Goal: Information Seeking & Learning: Learn about a topic

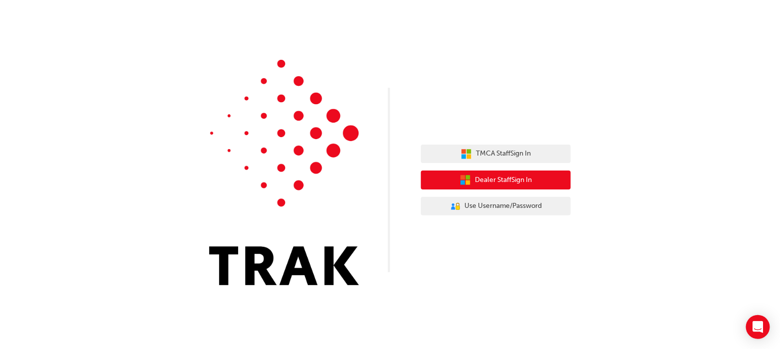
click at [509, 183] on span "Dealer Staff Sign In" at bounding box center [503, 180] width 57 height 11
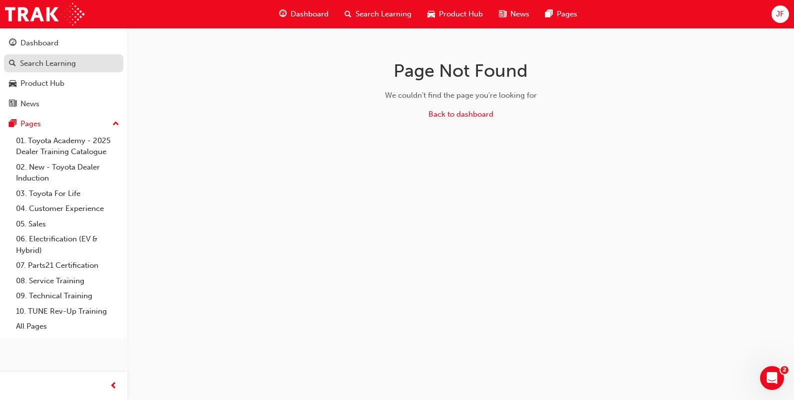
click at [37, 64] on div "Search Learning" at bounding box center [48, 63] width 56 height 11
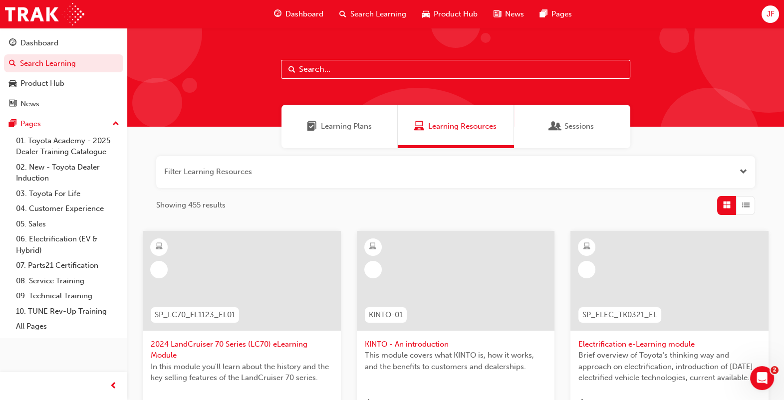
click at [333, 71] on input "text" at bounding box center [455, 69] width 349 height 19
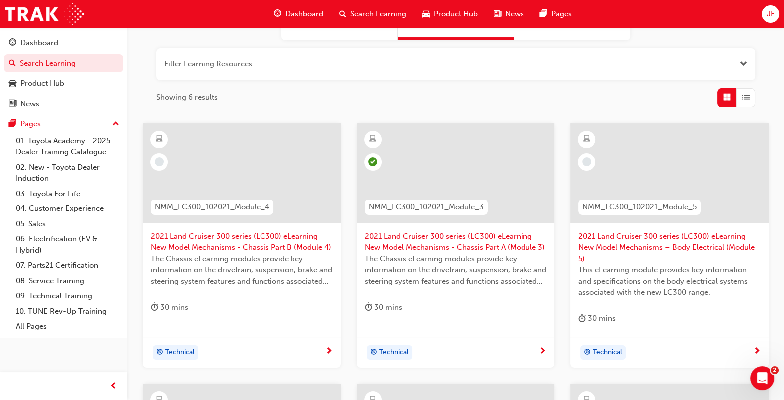
scroll to position [124, 0]
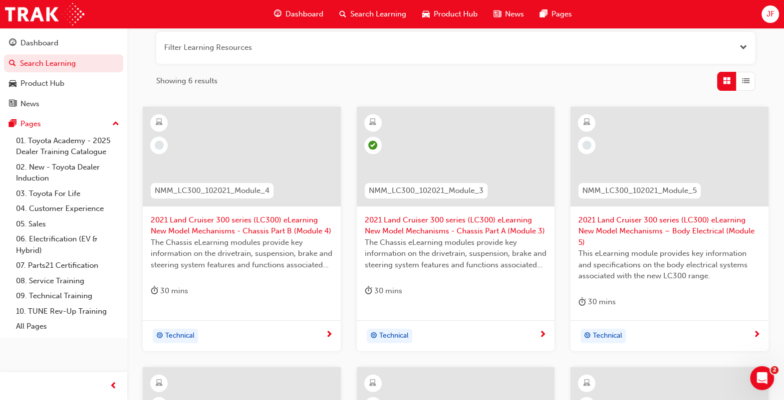
type input "nmm_lc"
click at [240, 228] on span "2021 Land Cruiser 300 series (LC300) eLearning New Model Mechanisms - Chassis P…" at bounding box center [242, 226] width 182 height 22
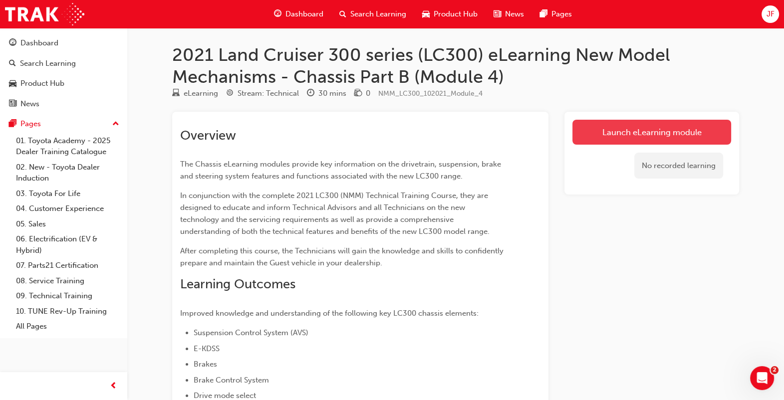
click at [599, 137] on link "Launch eLearning module" at bounding box center [652, 132] width 159 height 25
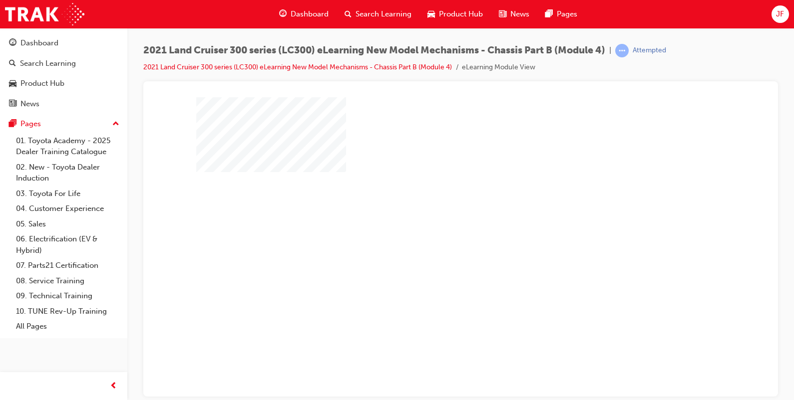
click at [432, 218] on div "play" at bounding box center [432, 218] width 0 height 0
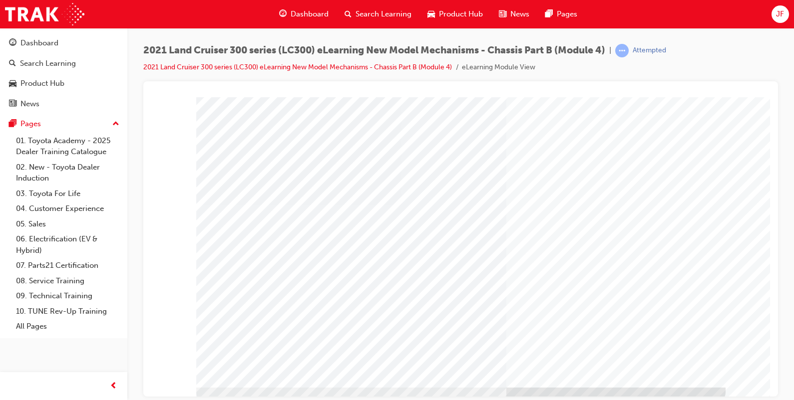
scroll to position [90, 0]
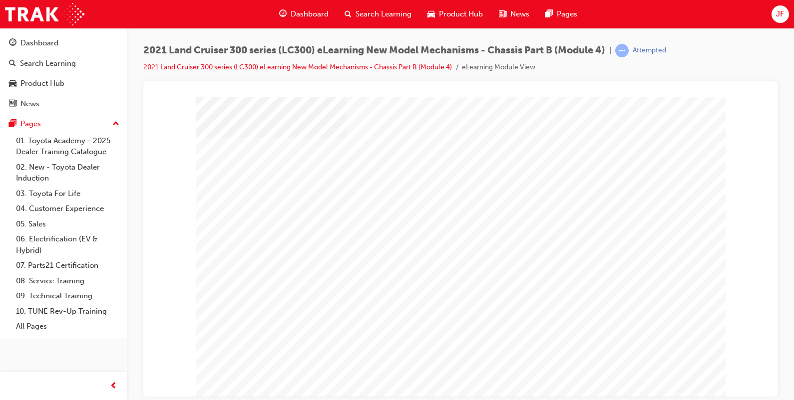
scroll to position [62, 0]
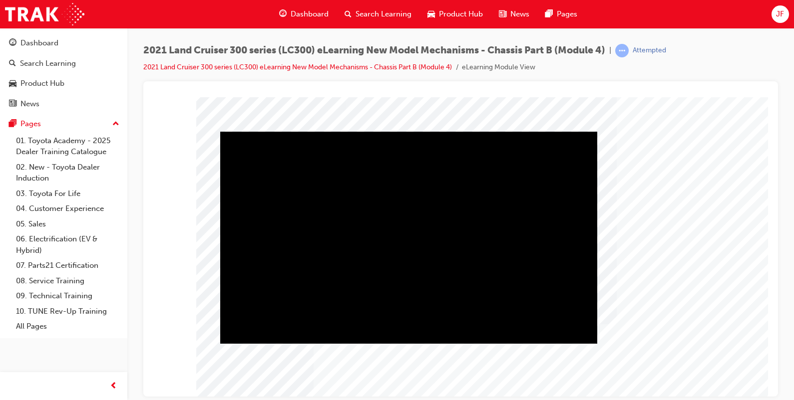
click at [408, 131] on div "Play" at bounding box center [408, 131] width 377 height 0
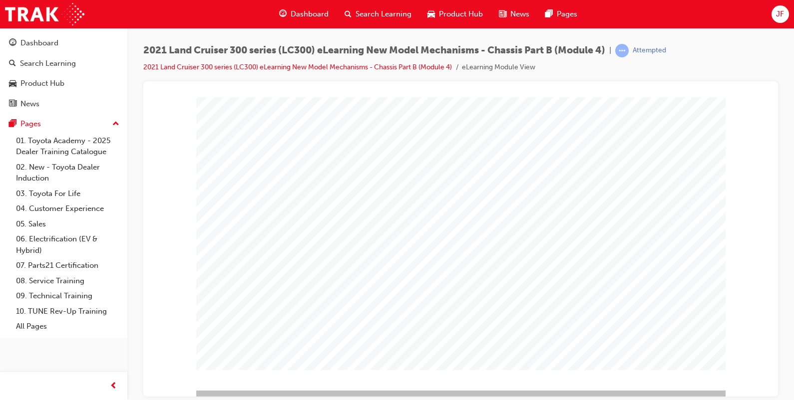
scroll to position [90, 0]
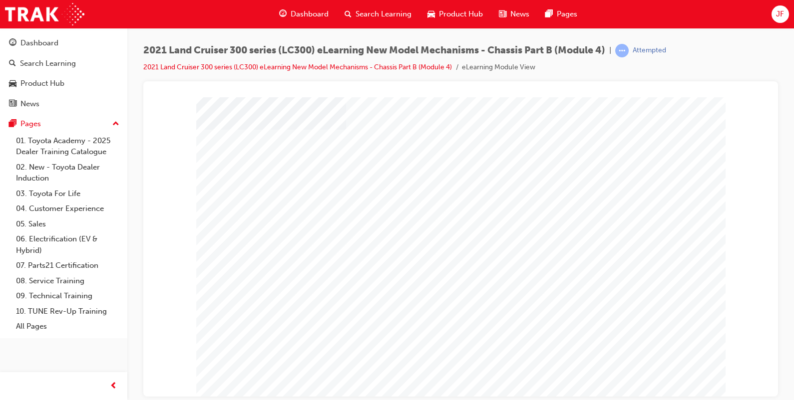
scroll to position [62, 0]
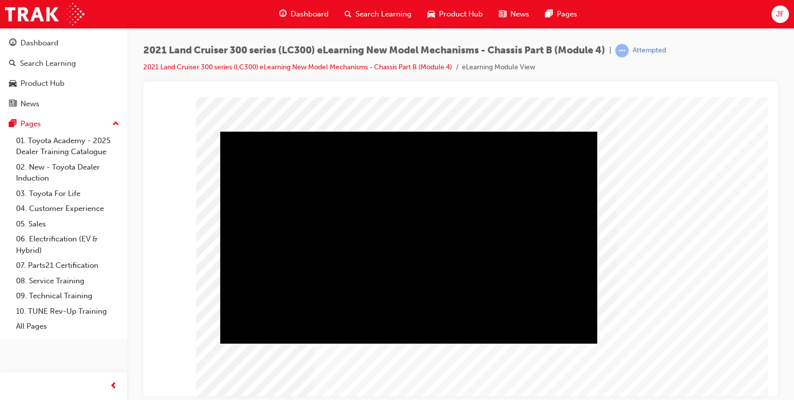
click at [410, 131] on div "Play" at bounding box center [408, 131] width 377 height 0
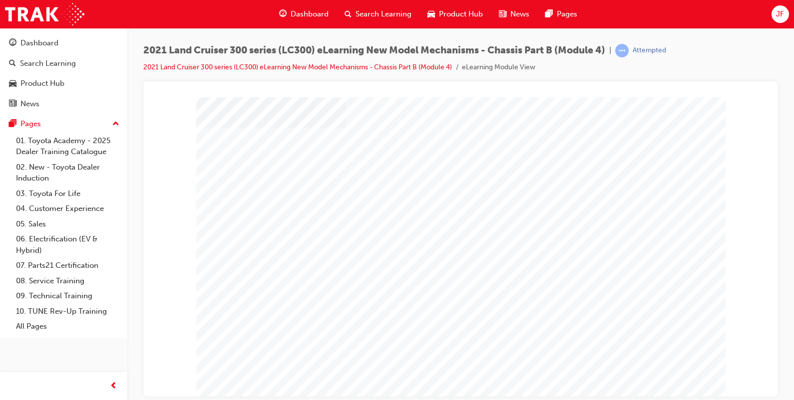
scroll to position [90, 0]
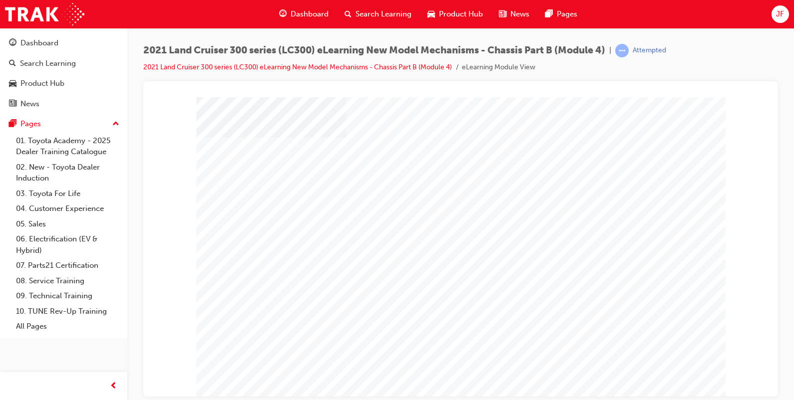
scroll to position [62, 0]
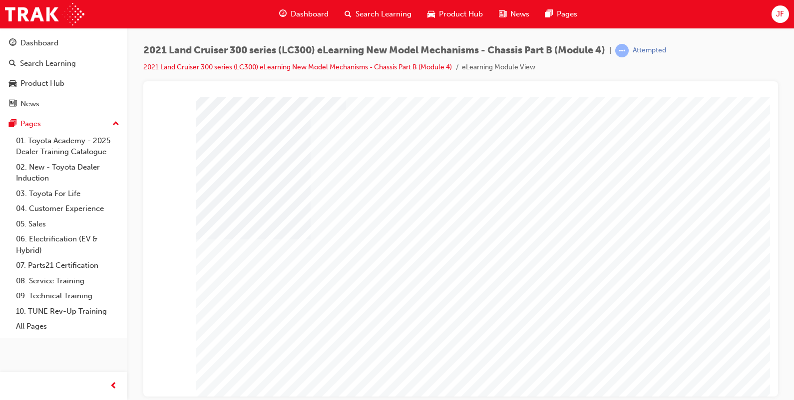
scroll to position [0, 0]
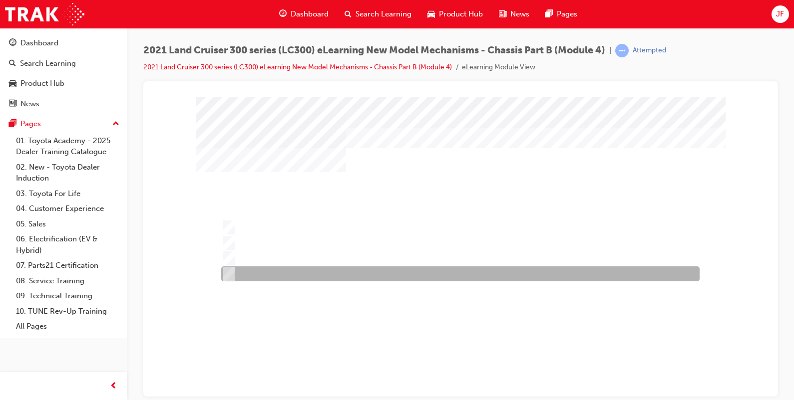
click at [261, 278] on div at bounding box center [458, 274] width 478 height 15
radio input "true"
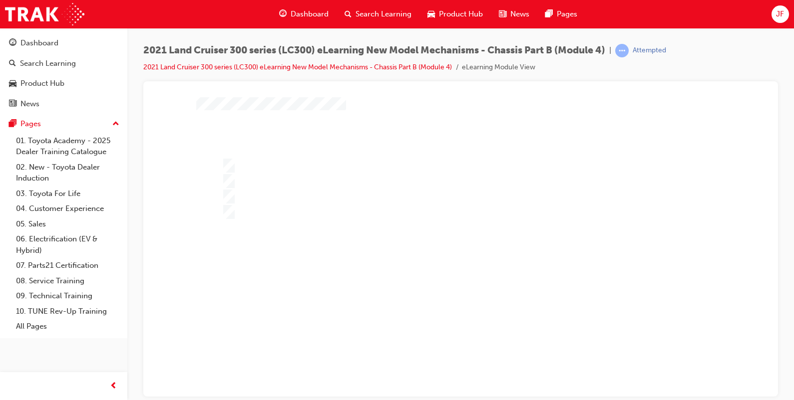
click at [302, 199] on div at bounding box center [460, 222] width 529 height 374
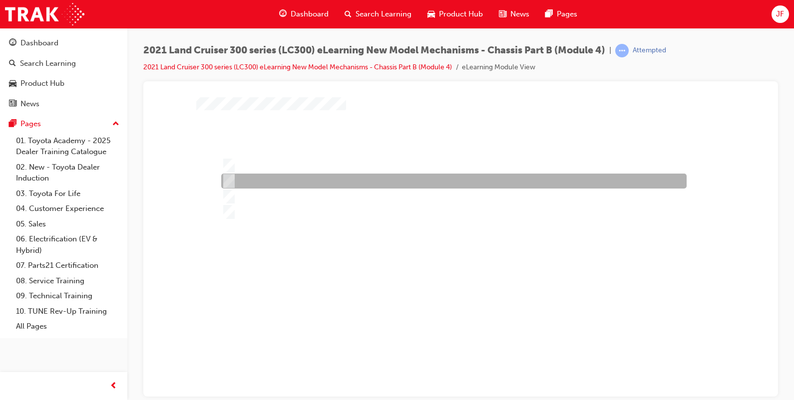
click at [275, 187] on div at bounding box center [451, 181] width 465 height 15
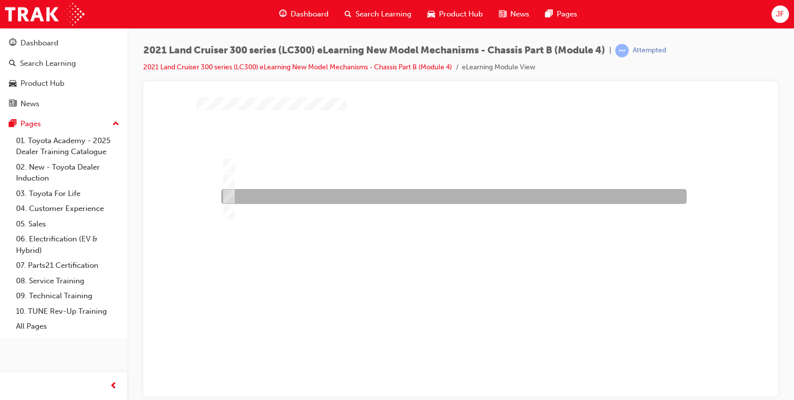
click at [284, 197] on div at bounding box center [451, 196] width 465 height 15
radio input "false"
radio input "true"
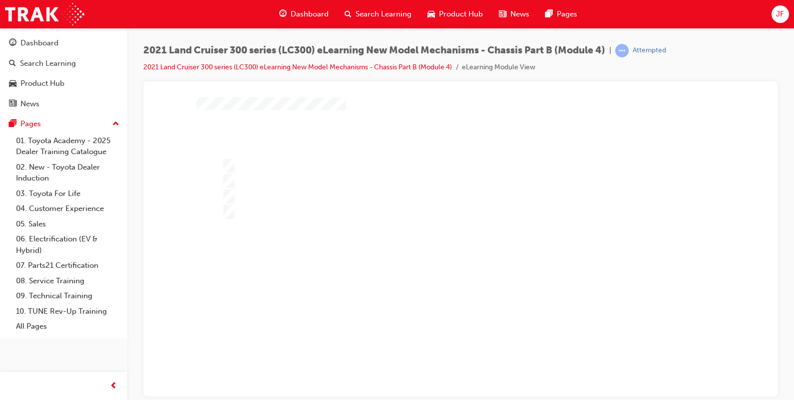
click at [440, 271] on div at bounding box center [460, 222] width 529 height 374
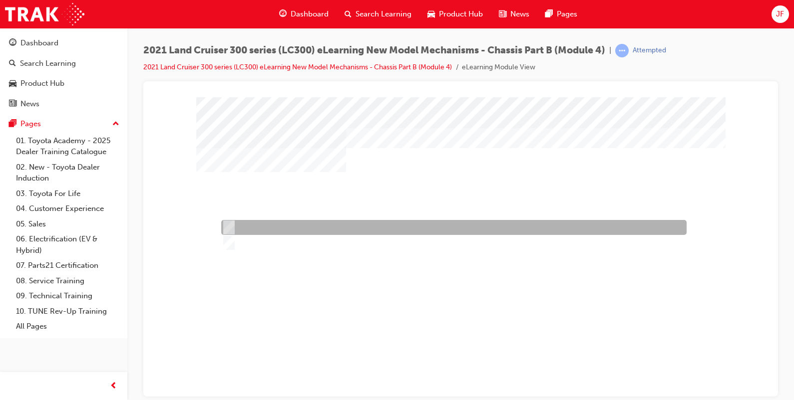
click at [246, 229] on div at bounding box center [451, 227] width 465 height 15
radio input "true"
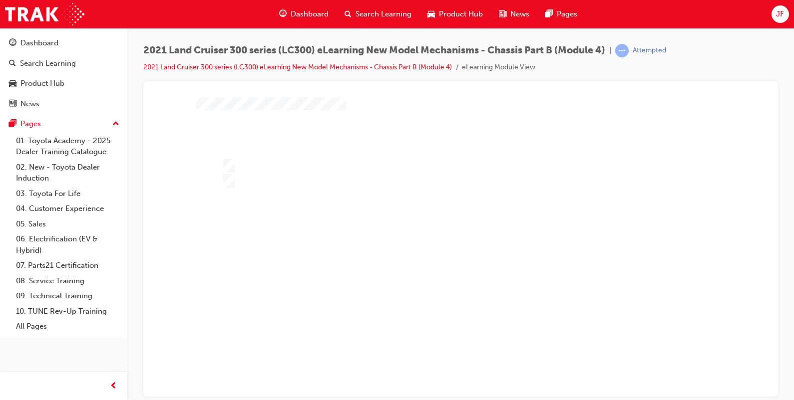
click at [432, 281] on div at bounding box center [460, 222] width 529 height 374
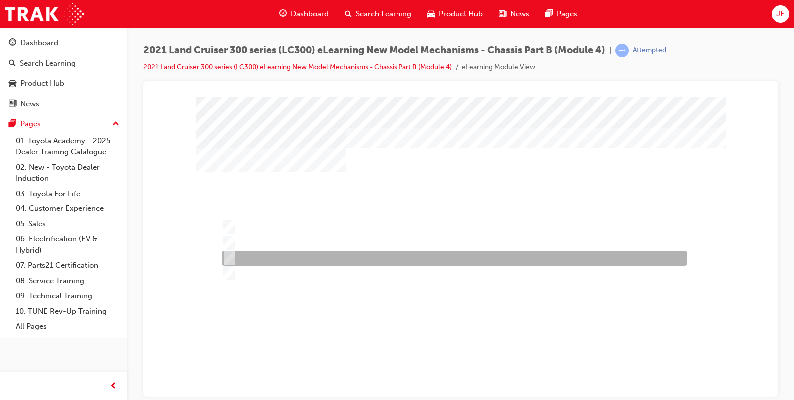
click at [297, 257] on div at bounding box center [451, 258] width 465 height 15
radio input "true"
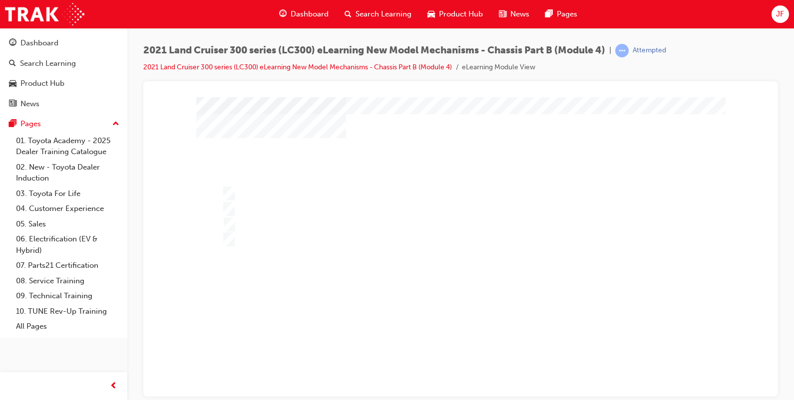
scroll to position [62, 0]
click at [382, 271] on div at bounding box center [460, 222] width 529 height 374
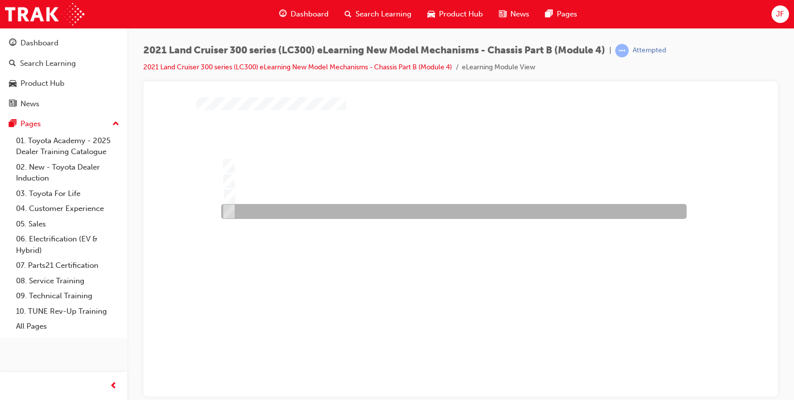
scroll to position [0, 0]
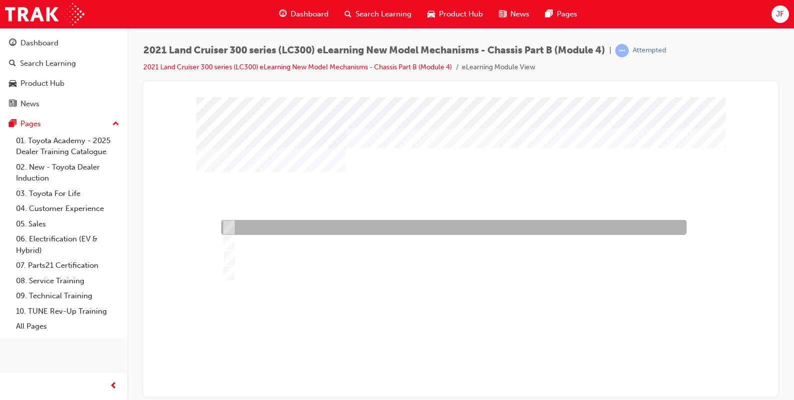
click at [341, 228] on div at bounding box center [451, 227] width 465 height 15
radio input "true"
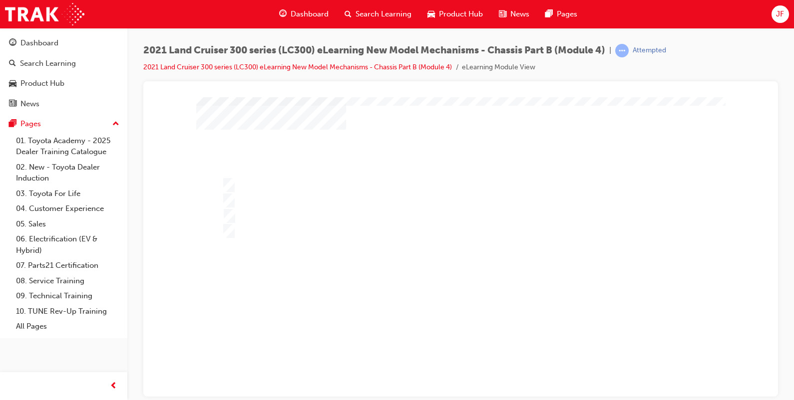
scroll to position [62, 0]
click at [368, 292] on div at bounding box center [460, 222] width 529 height 374
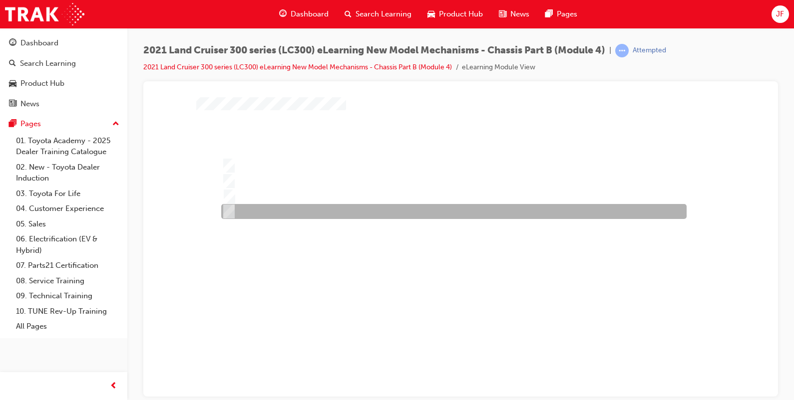
scroll to position [0, 0]
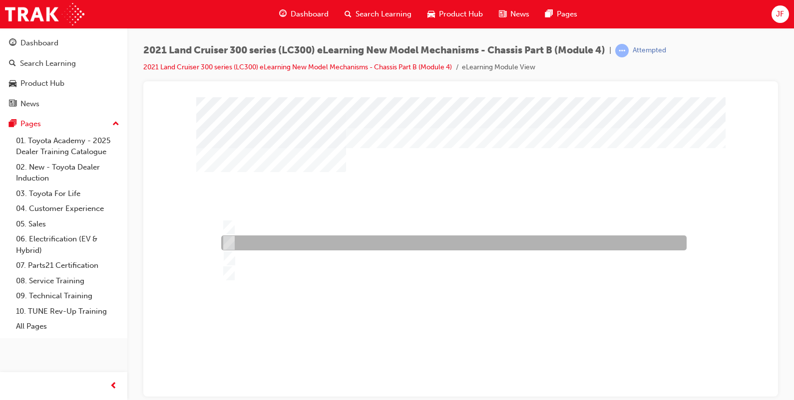
click at [337, 248] on div at bounding box center [451, 243] width 465 height 15
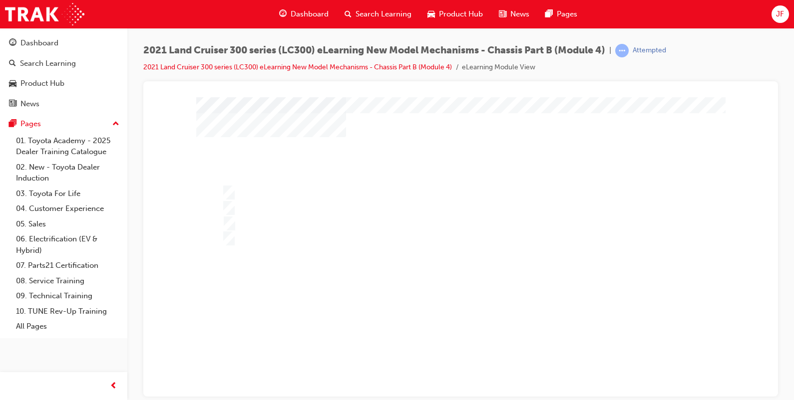
scroll to position [62, 0]
click at [309, 208] on div at bounding box center [460, 222] width 529 height 374
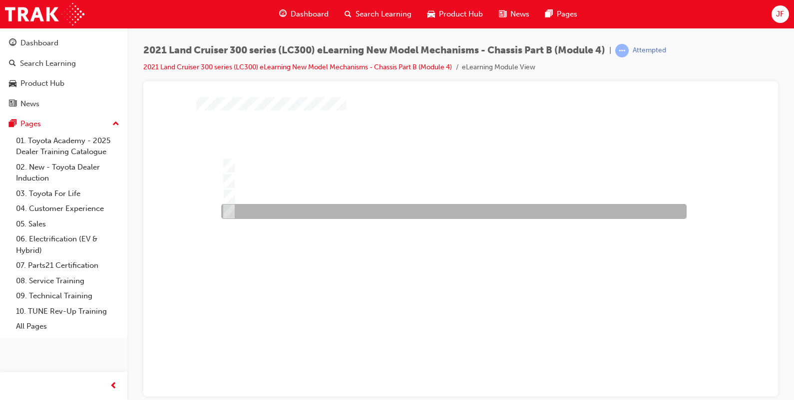
click at [268, 214] on div at bounding box center [451, 211] width 465 height 15
radio input "false"
radio input "true"
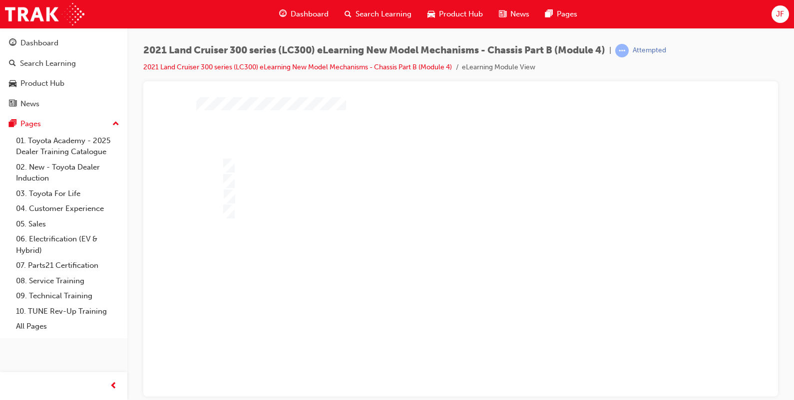
click at [361, 242] on div at bounding box center [460, 222] width 529 height 374
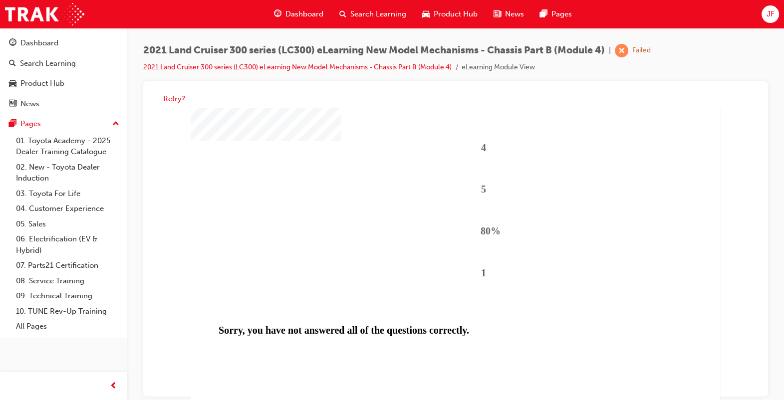
scroll to position [62, 0]
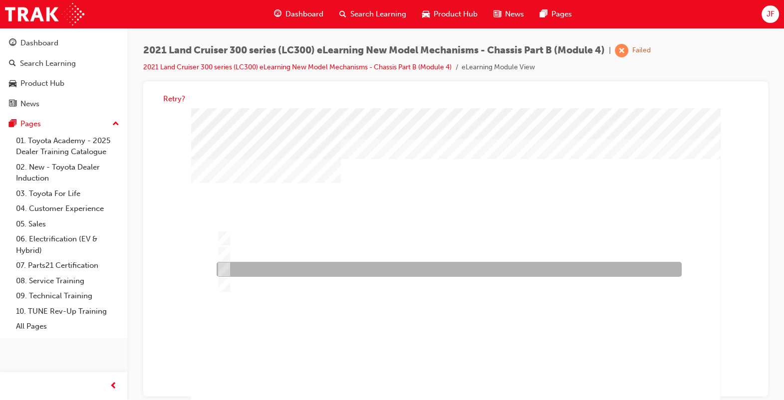
click at [348, 269] on div at bounding box center [446, 270] width 465 height 15
radio input "true"
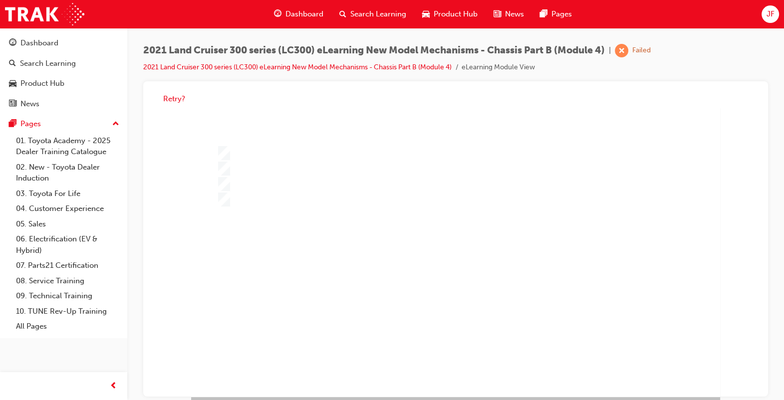
scroll to position [90, 0]
click at [407, 277] on div at bounding box center [455, 205] width 529 height 374
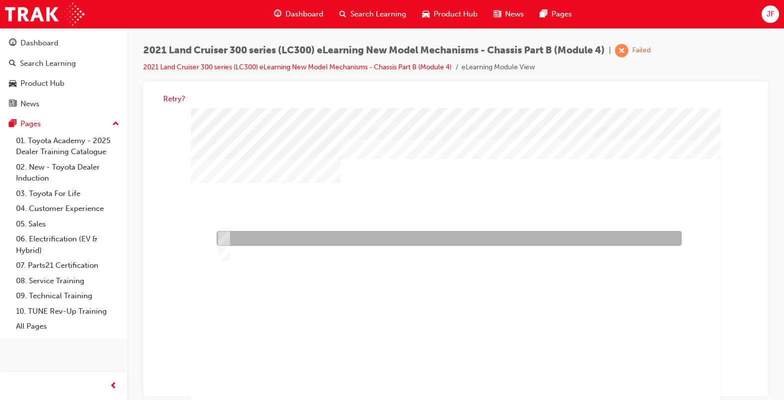
click at [275, 236] on div at bounding box center [446, 239] width 465 height 15
radio input "true"
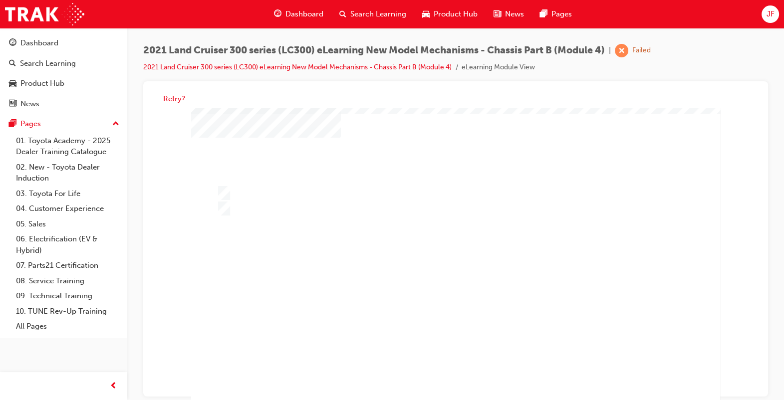
scroll to position [90, 0]
click at [388, 257] on div at bounding box center [455, 205] width 529 height 374
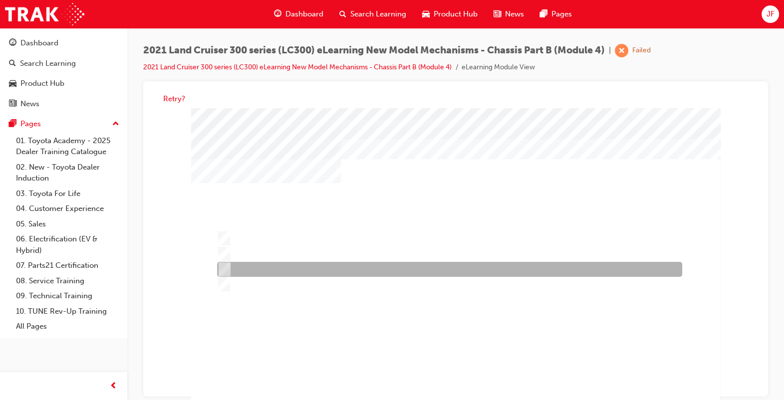
click at [344, 273] on div at bounding box center [447, 270] width 465 height 15
radio input "true"
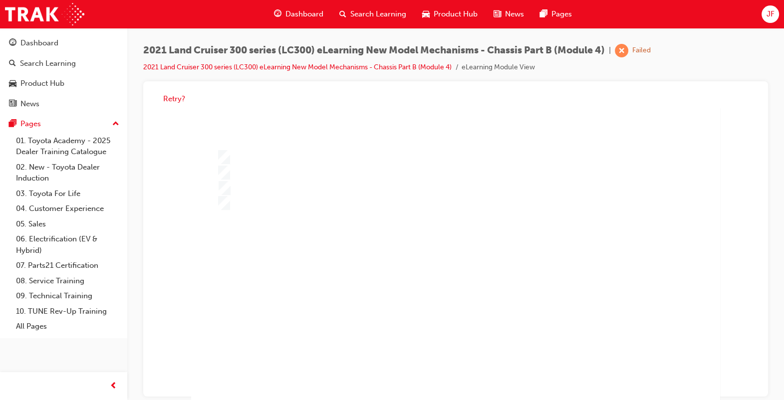
scroll to position [90, 0]
click at [459, 344] on div "" at bounding box center [455, 205] width 529 height 374
click at [316, 281] on div at bounding box center [455, 205] width 529 height 374
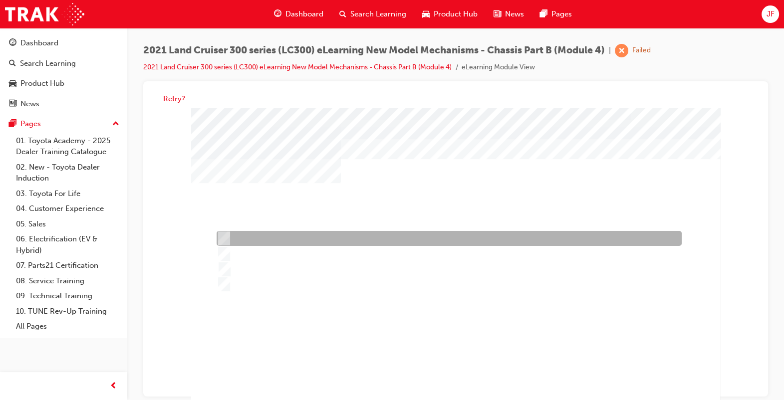
click at [378, 240] on div at bounding box center [446, 239] width 465 height 15
radio input "true"
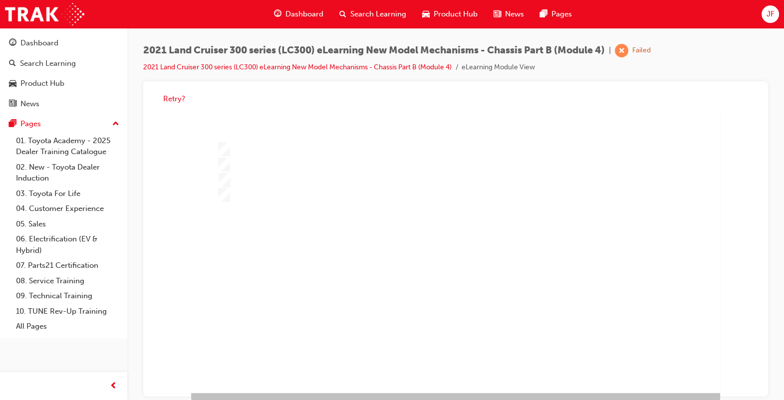
scroll to position [90, 0]
click at [357, 263] on div at bounding box center [455, 205] width 529 height 374
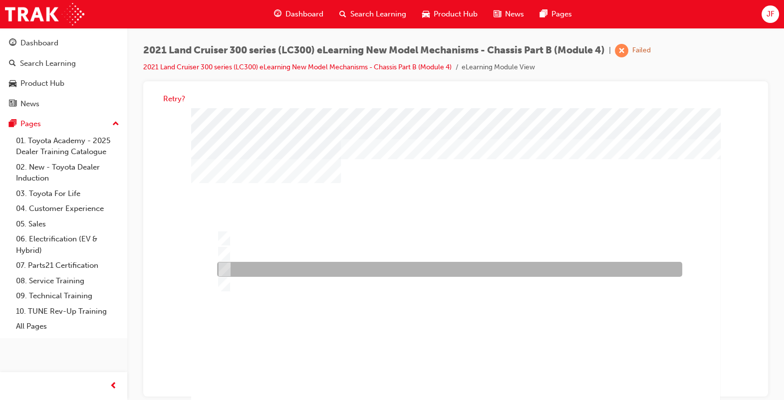
click at [346, 271] on div at bounding box center [447, 270] width 465 height 15
radio input "true"
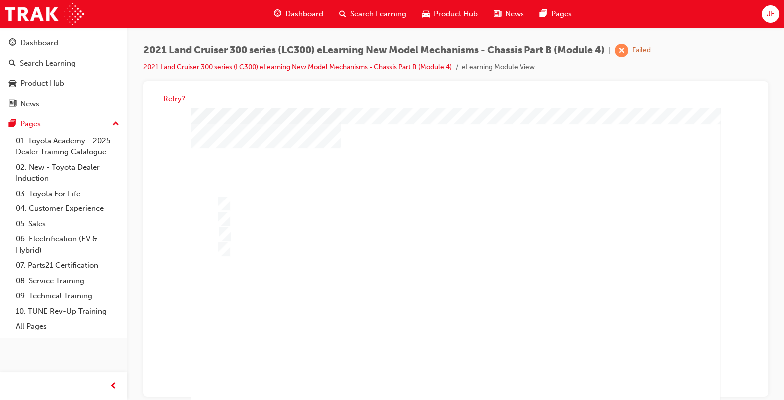
scroll to position [62, 0]
click at [357, 314] on div at bounding box center [455, 233] width 529 height 374
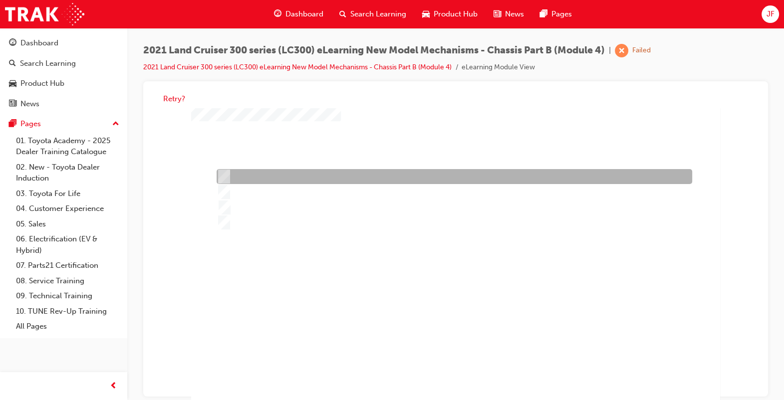
click at [364, 173] on div at bounding box center [452, 177] width 476 height 15
radio input "true"
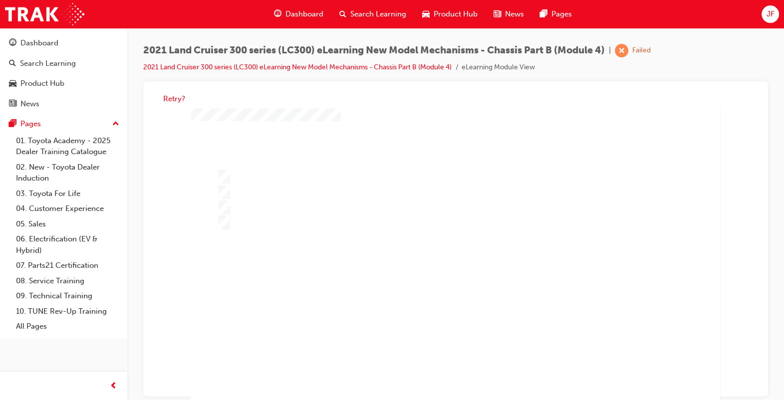
click at [359, 288] on div at bounding box center [455, 233] width 529 height 374
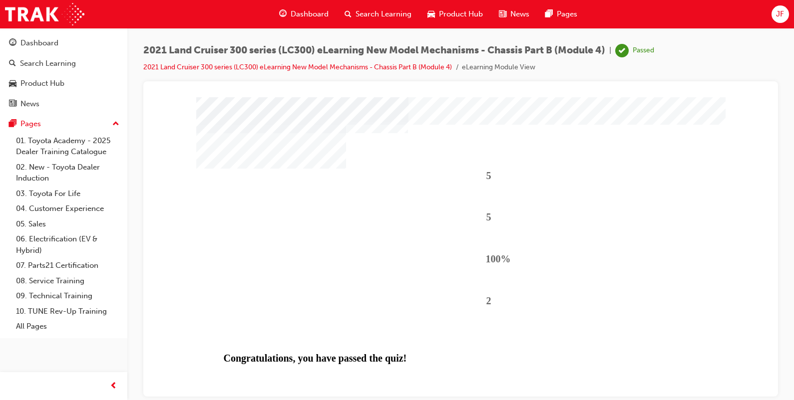
scroll to position [90, 0]
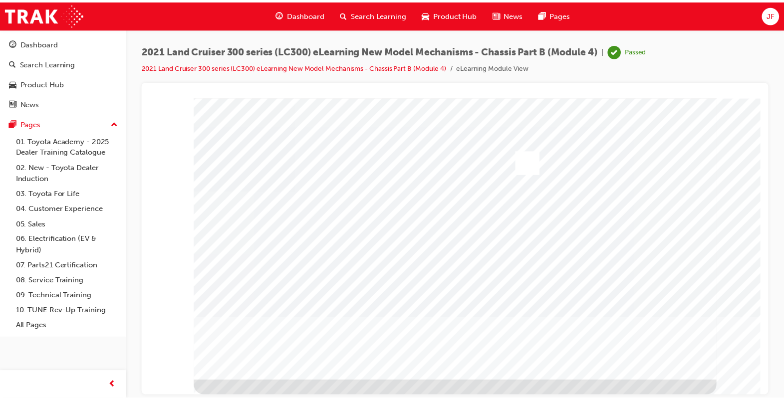
scroll to position [0, 0]
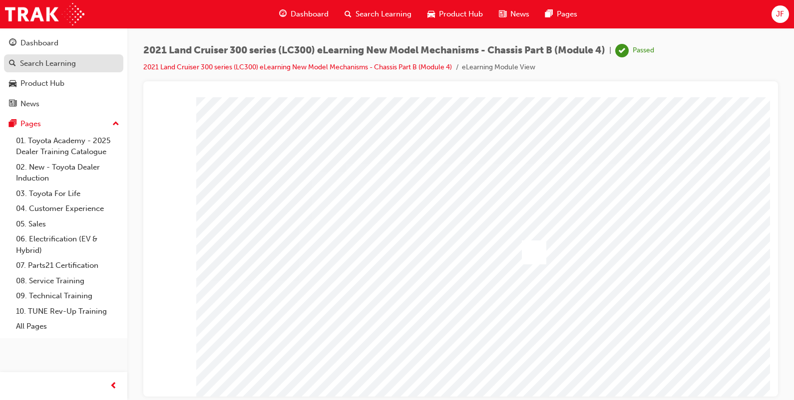
click at [40, 61] on div "Search Learning" at bounding box center [48, 63] width 56 height 11
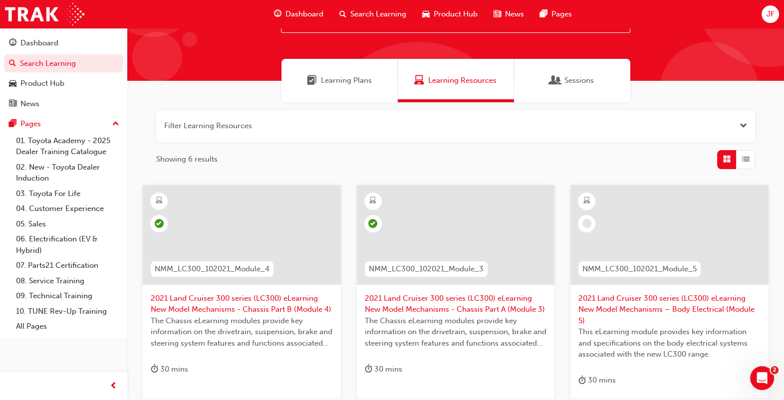
scroll to position [62, 0]
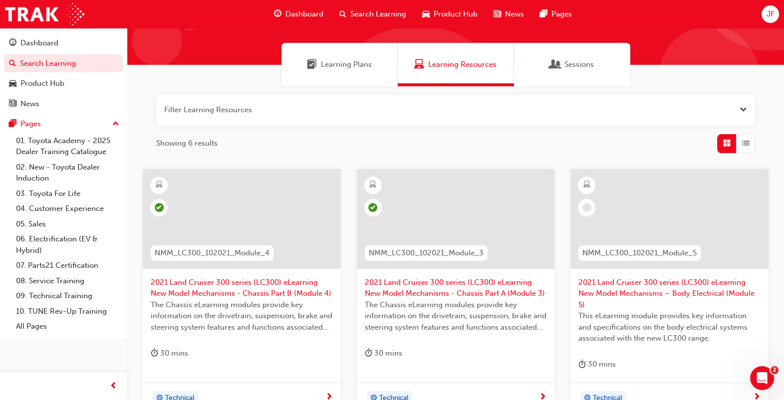
click at [674, 288] on span "2021 Land Cruiser 300 series (LC300) eLearning New Model Mechanisms – Body Elec…" at bounding box center [670, 294] width 182 height 34
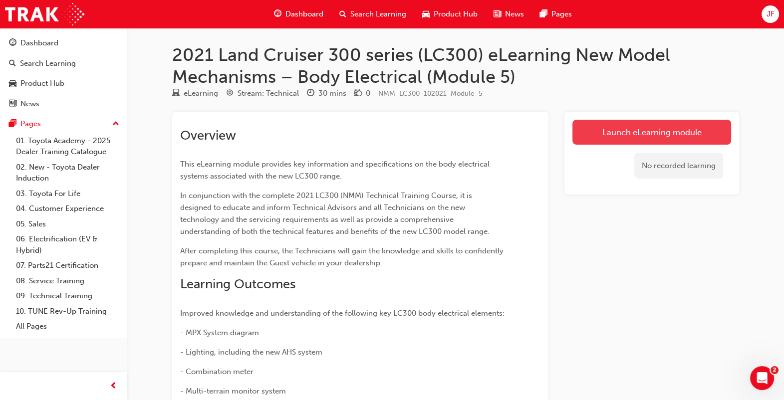
click at [625, 138] on link "Launch eLearning module" at bounding box center [652, 132] width 159 height 25
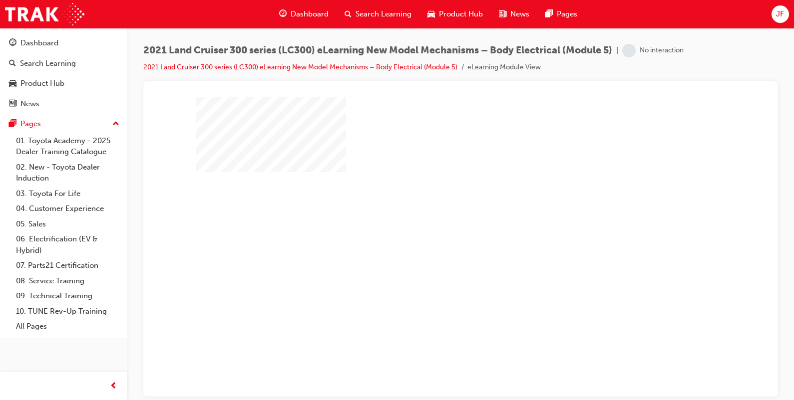
click at [432, 218] on div "play" at bounding box center [432, 218] width 0 height 0
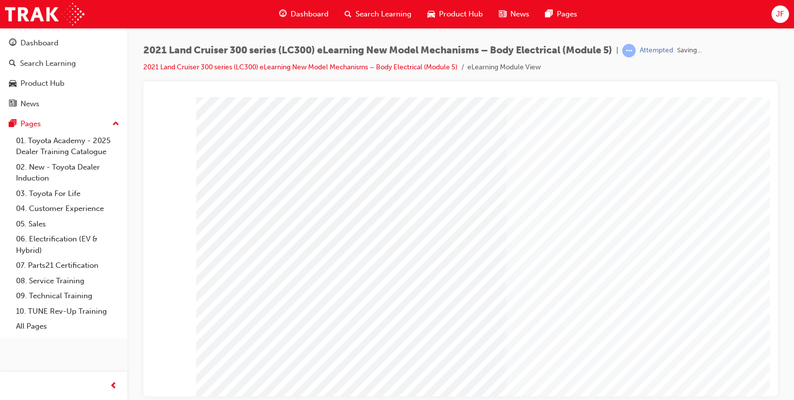
scroll to position [62, 0]
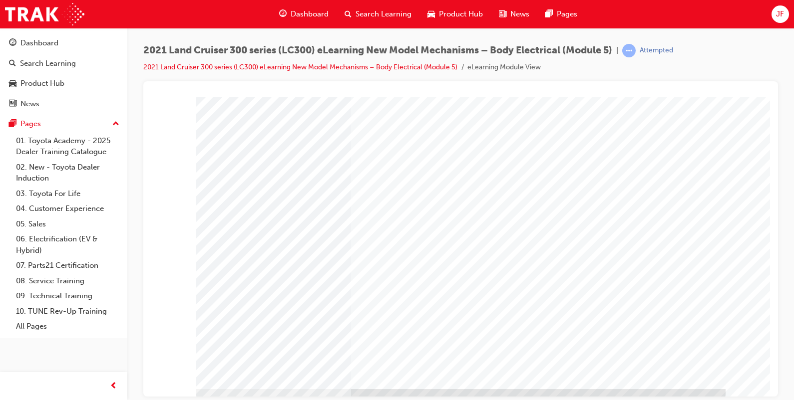
scroll to position [90, 0]
drag, startPoint x: 671, startPoint y: 332, endPoint x: 669, endPoint y: 339, distance: 6.7
click at [670, 336] on div at bounding box center [460, 194] width 529 height 374
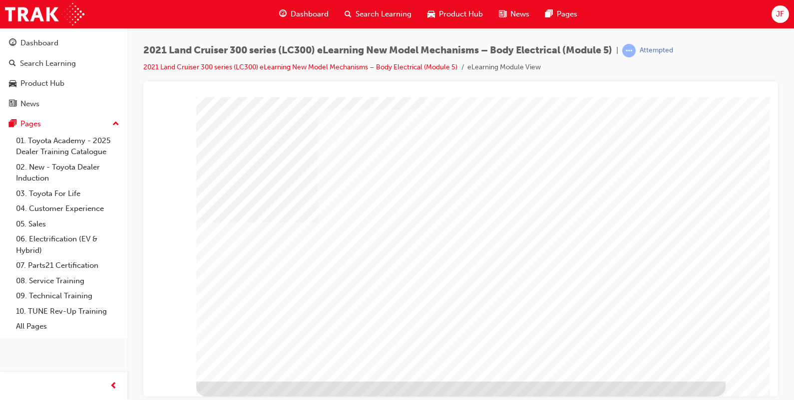
scroll to position [0, 0]
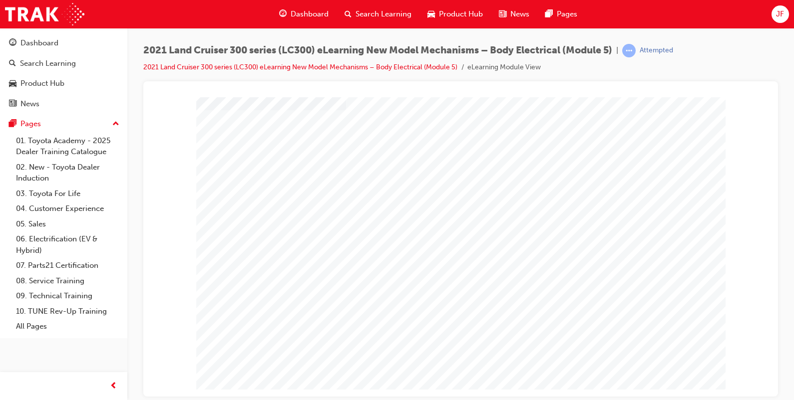
scroll to position [0, 0]
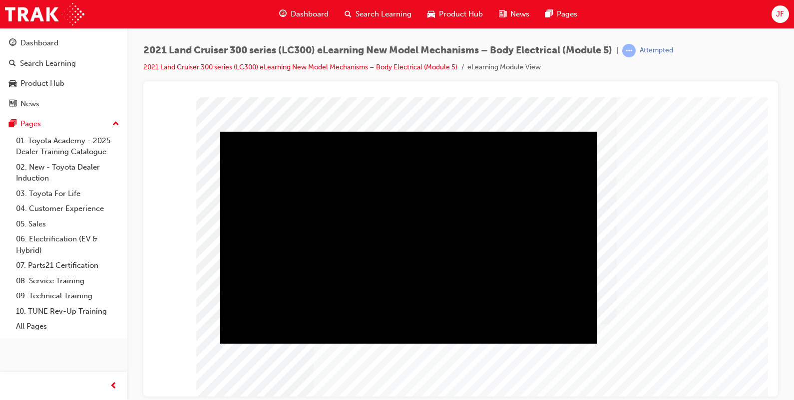
click at [410, 131] on div "Play" at bounding box center [408, 131] width 377 height 0
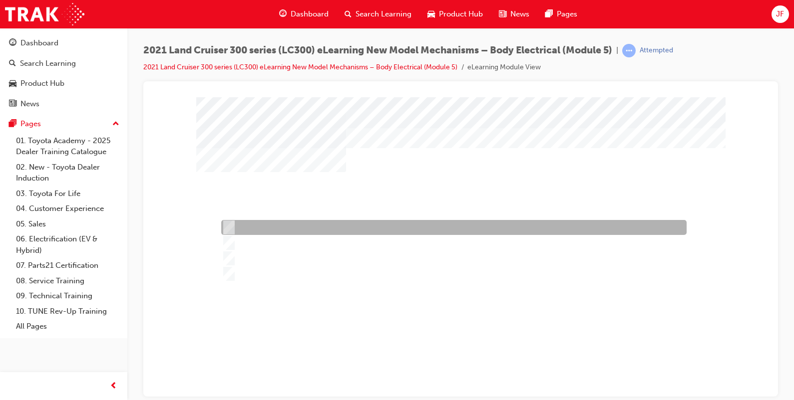
click at [312, 224] on div at bounding box center [451, 227] width 465 height 15
radio input "true"
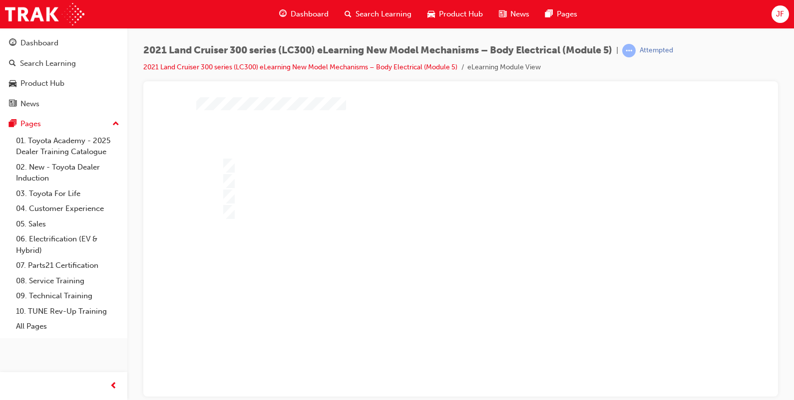
click at [499, 276] on div at bounding box center [460, 222] width 529 height 374
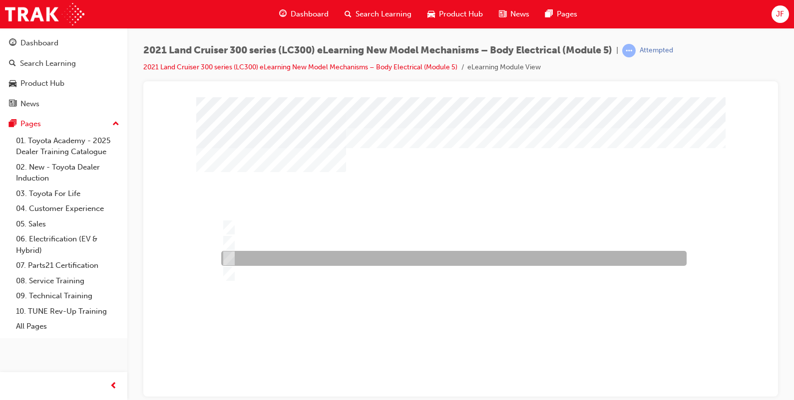
click at [277, 258] on div at bounding box center [451, 258] width 465 height 15
radio input "true"
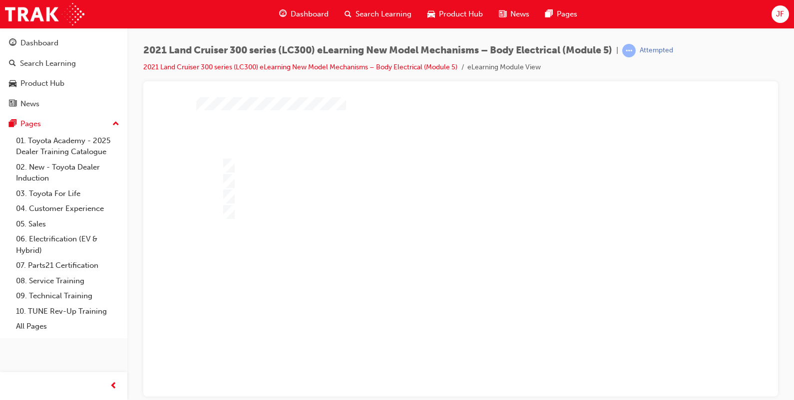
click at [459, 272] on div at bounding box center [460, 222] width 529 height 374
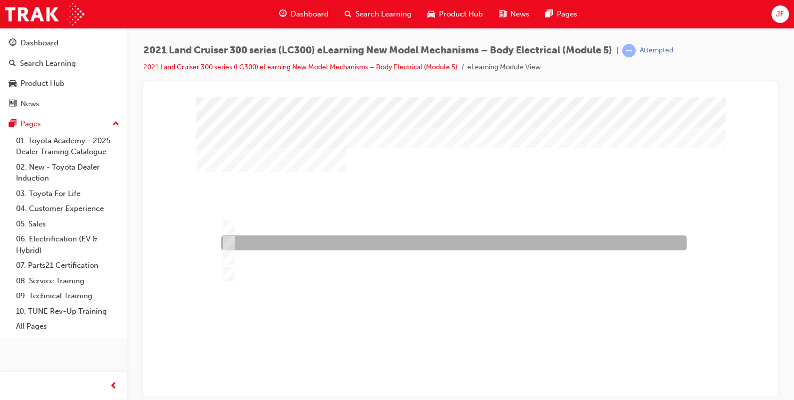
click at [291, 247] on div at bounding box center [451, 243] width 465 height 15
radio input "true"
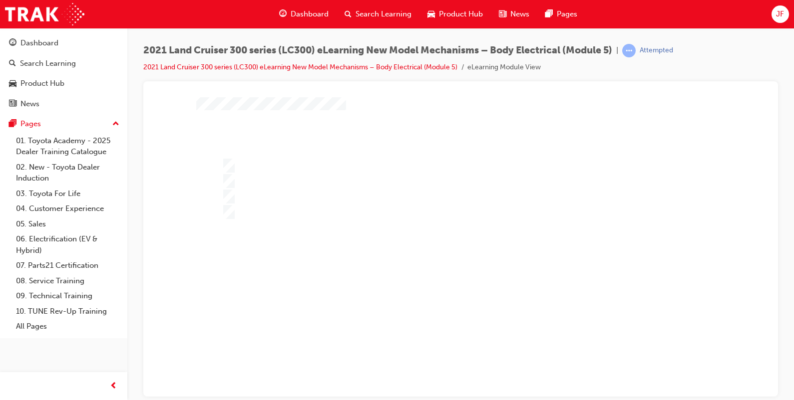
click at [405, 284] on div at bounding box center [460, 222] width 529 height 374
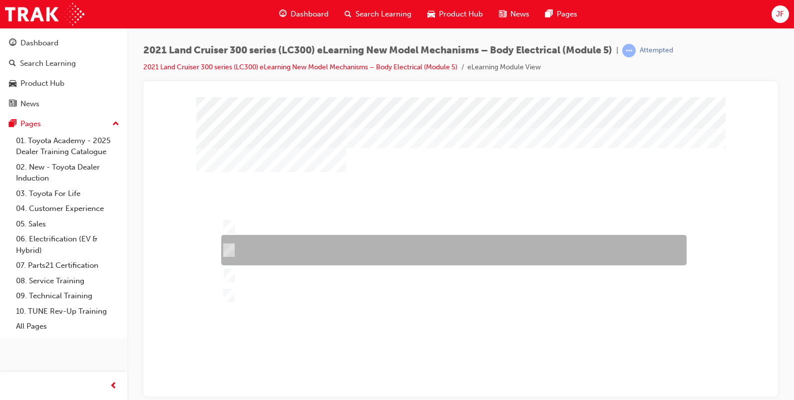
click at [352, 246] on div at bounding box center [451, 250] width 465 height 30
radio input "true"
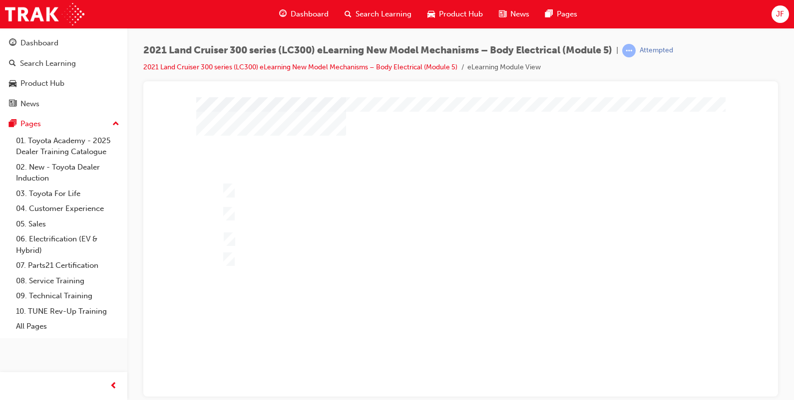
scroll to position [62, 0]
click at [357, 282] on div at bounding box center [460, 222] width 529 height 374
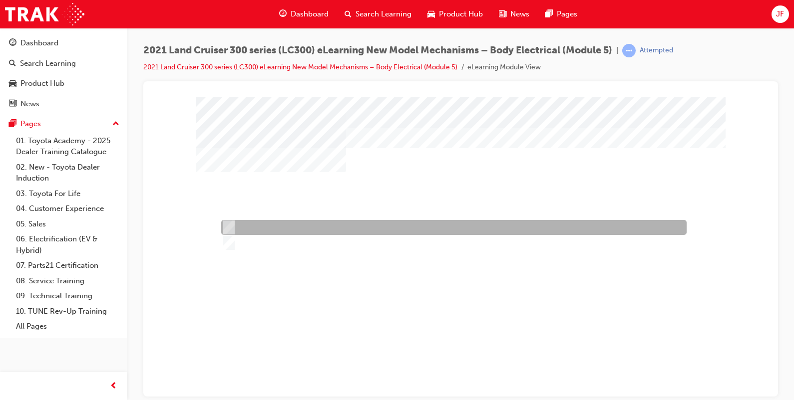
click at [257, 229] on div at bounding box center [451, 227] width 465 height 15
radio input "true"
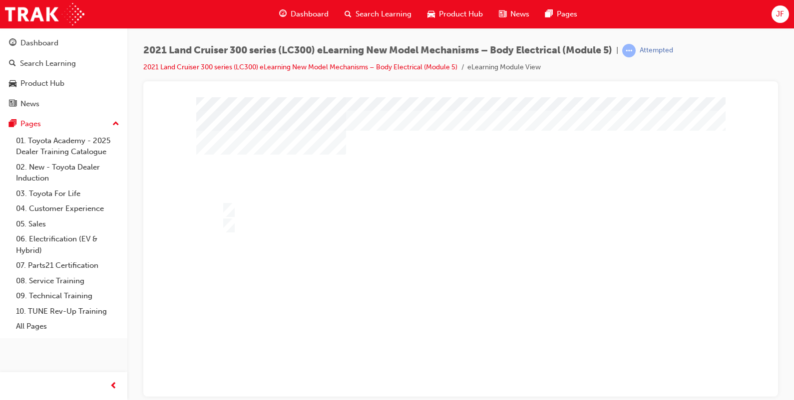
scroll to position [62, 0]
click at [409, 263] on div at bounding box center [460, 222] width 529 height 374
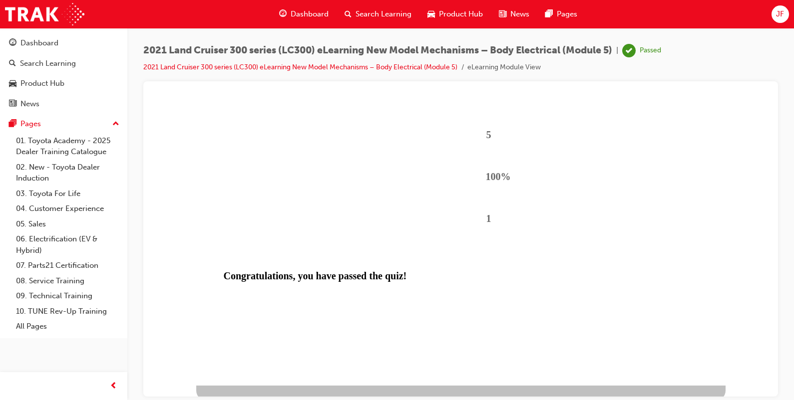
scroll to position [90, 0]
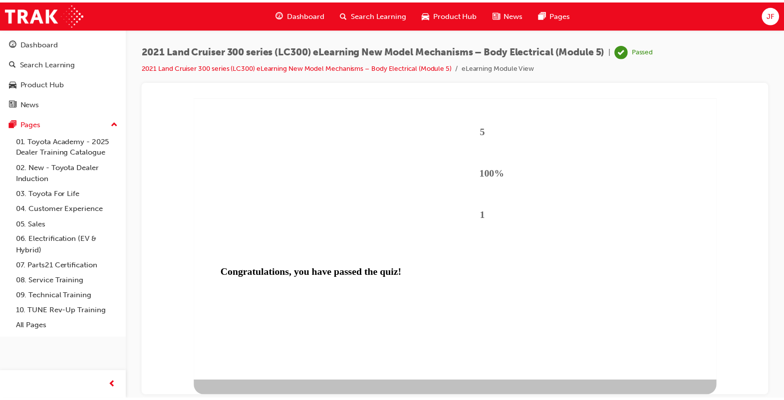
scroll to position [0, 0]
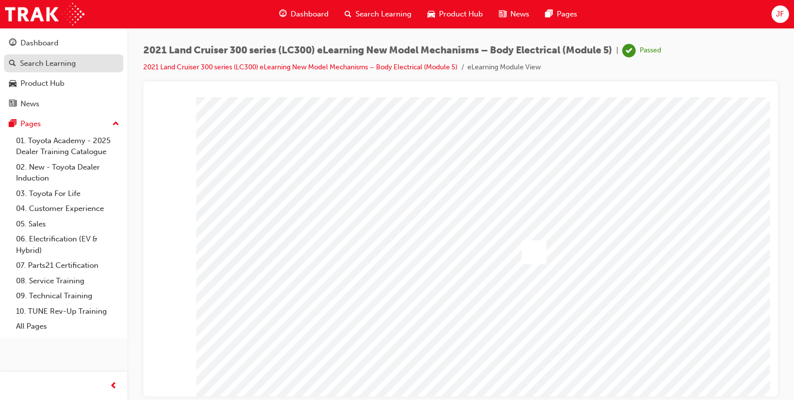
click at [63, 65] on div "Search Learning" at bounding box center [48, 63] width 56 height 11
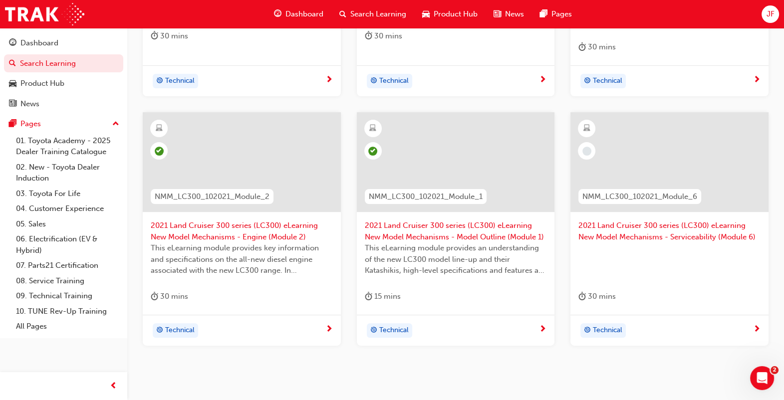
scroll to position [421, 0]
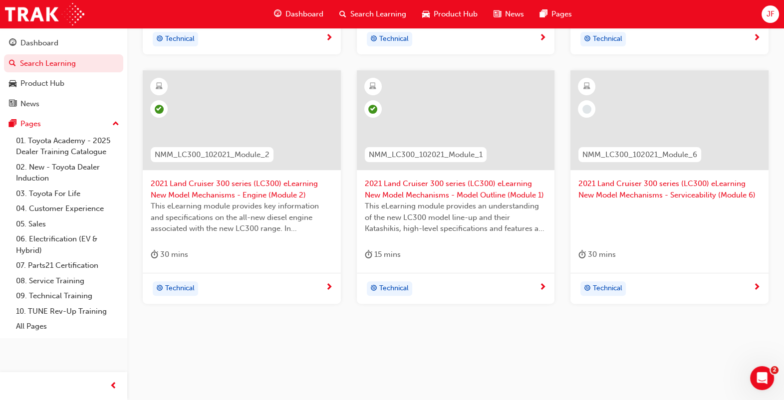
click at [647, 192] on span "2021 Land Cruiser 300 series (LC300) eLearning New Model Mechanisms - Serviceab…" at bounding box center [670, 189] width 182 height 22
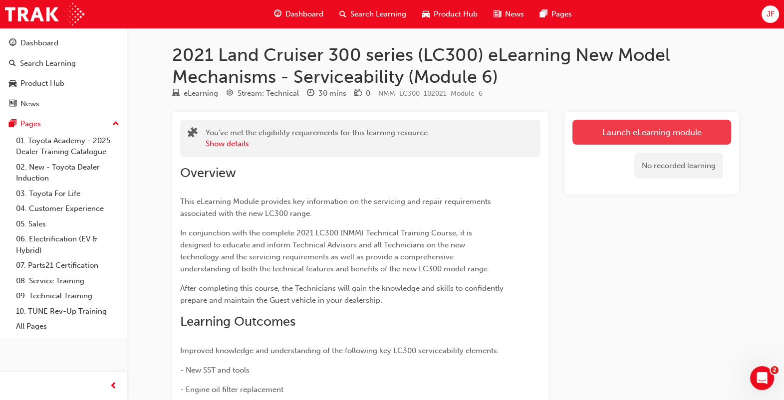
click at [618, 137] on link "Launch eLearning module" at bounding box center [652, 132] width 159 height 25
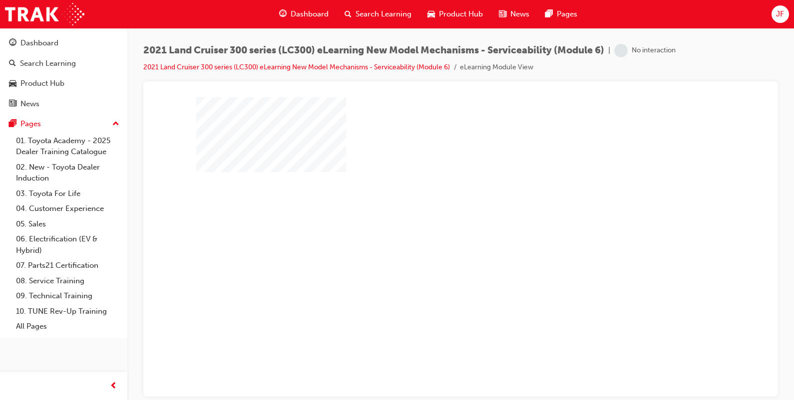
click at [432, 218] on div "play" at bounding box center [432, 218] width 0 height 0
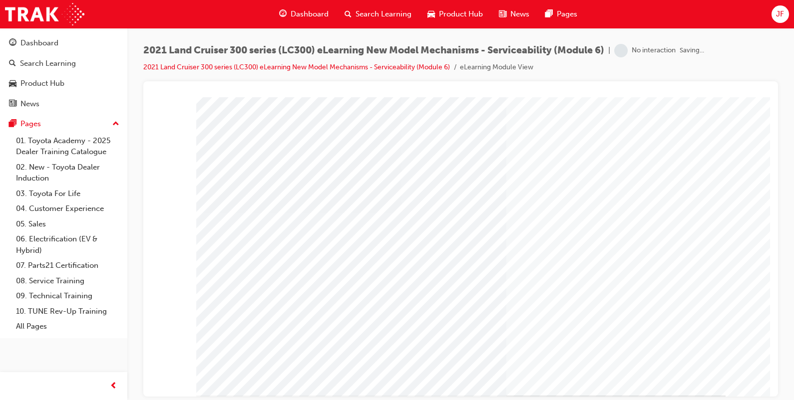
scroll to position [90, 0]
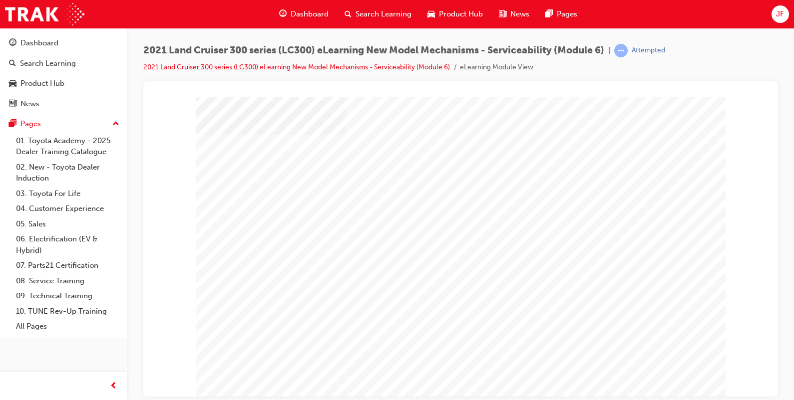
scroll to position [62, 0]
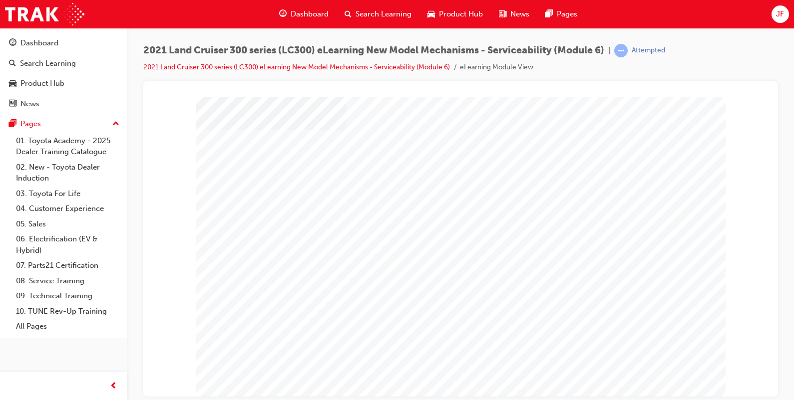
scroll to position [62, 0]
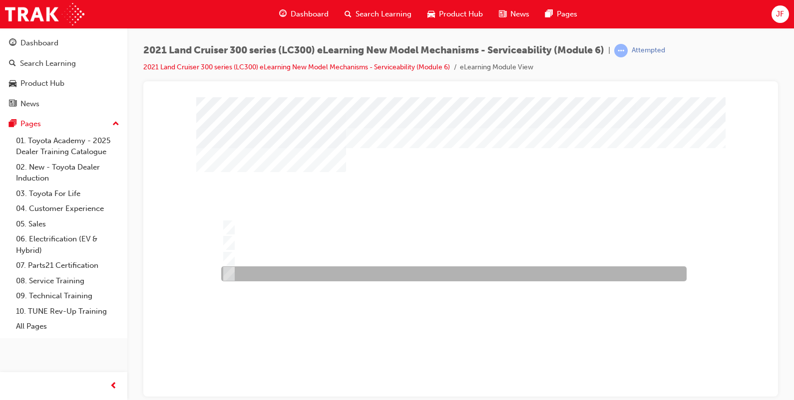
click at [408, 273] on div at bounding box center [451, 274] width 465 height 15
radio input "true"
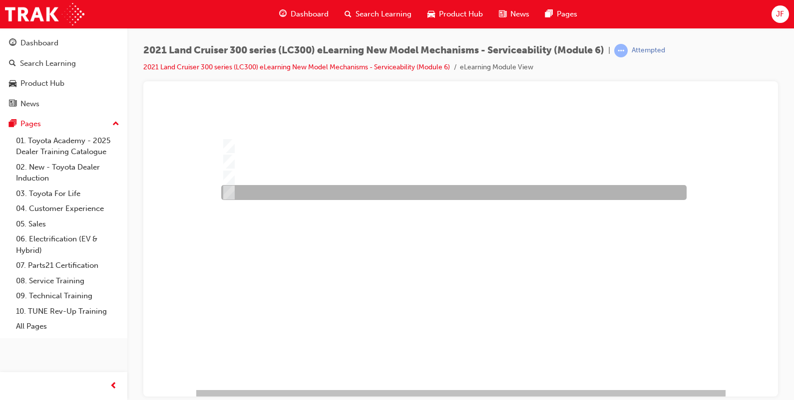
scroll to position [90, 0]
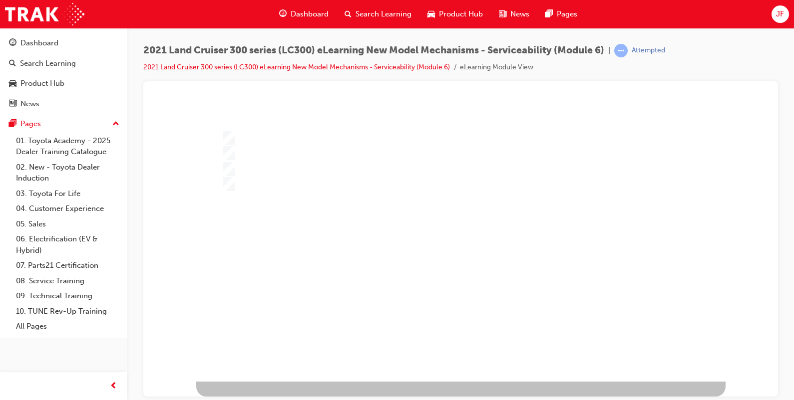
click at [420, 238] on div at bounding box center [460, 194] width 529 height 374
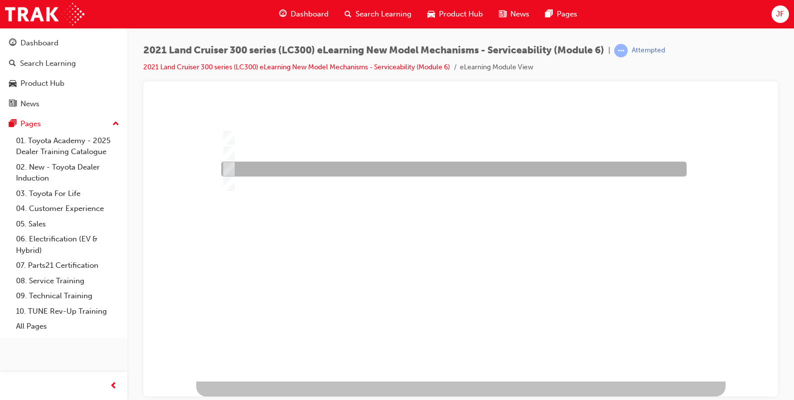
click at [353, 165] on div at bounding box center [451, 169] width 465 height 15
radio input "true"
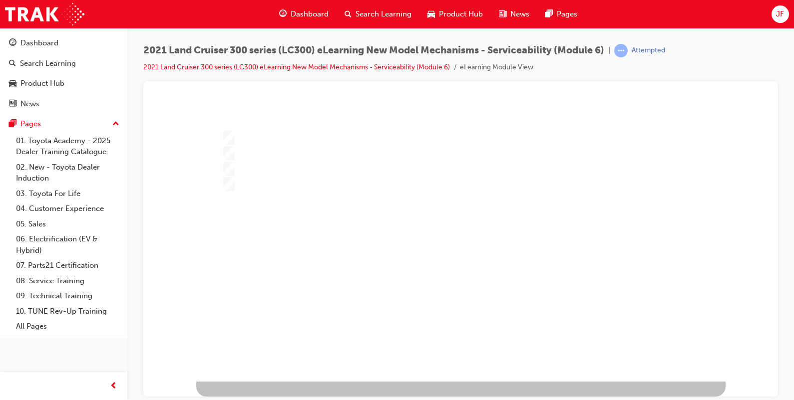
click at [414, 243] on div at bounding box center [460, 194] width 529 height 374
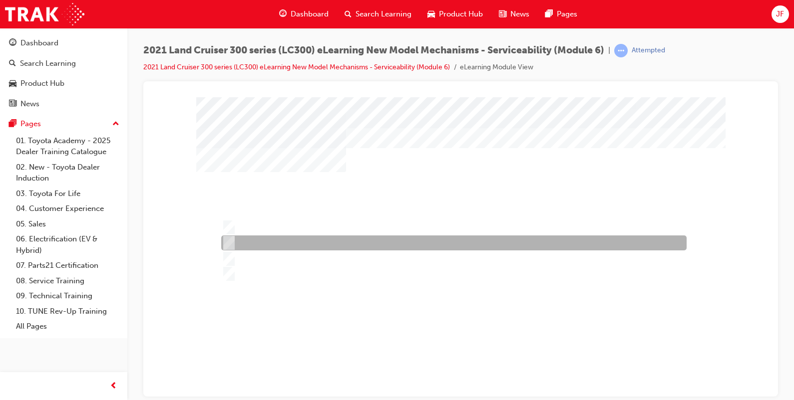
click at [382, 239] on div at bounding box center [451, 243] width 465 height 15
radio input "true"
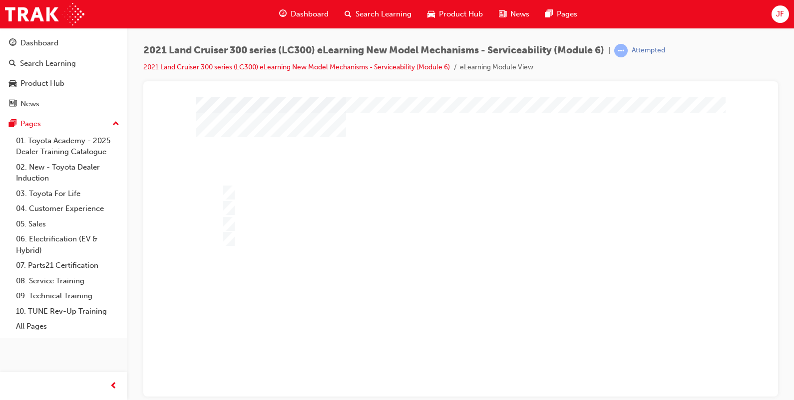
scroll to position [62, 0]
click at [378, 286] on div at bounding box center [460, 222] width 529 height 374
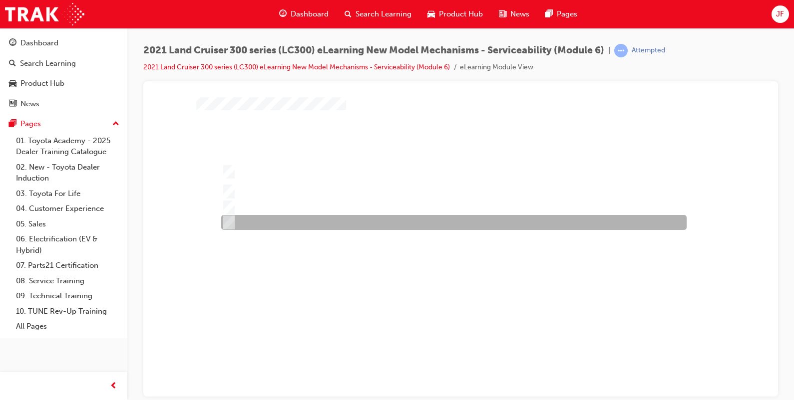
scroll to position [0, 0]
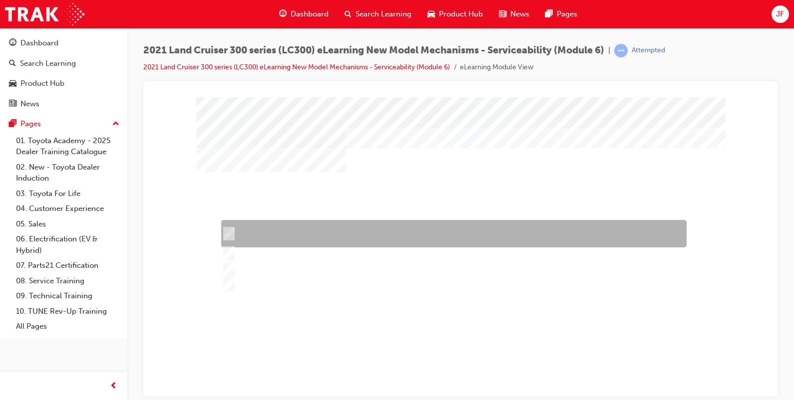
click at [380, 230] on div at bounding box center [451, 233] width 465 height 27
radio input "true"
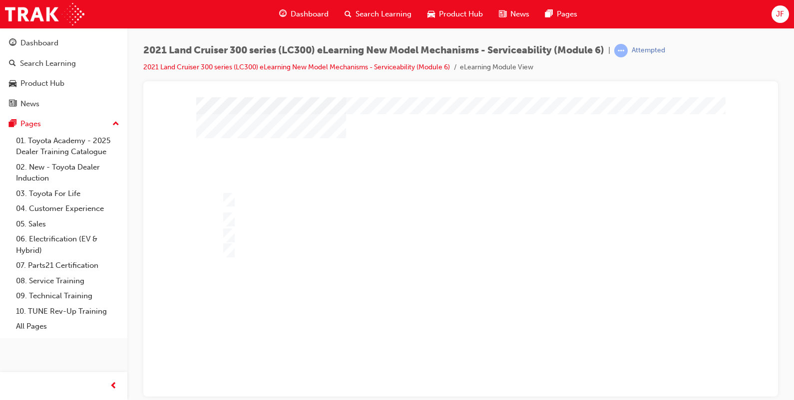
scroll to position [62, 0]
click at [399, 269] on div at bounding box center [460, 222] width 529 height 374
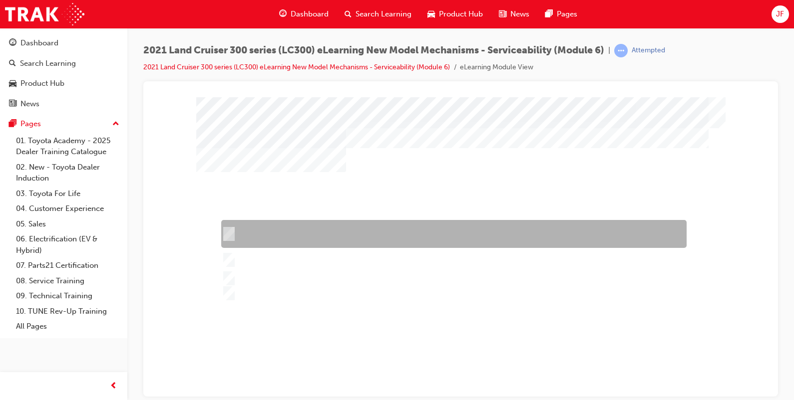
click at [398, 239] on div at bounding box center [451, 234] width 465 height 28
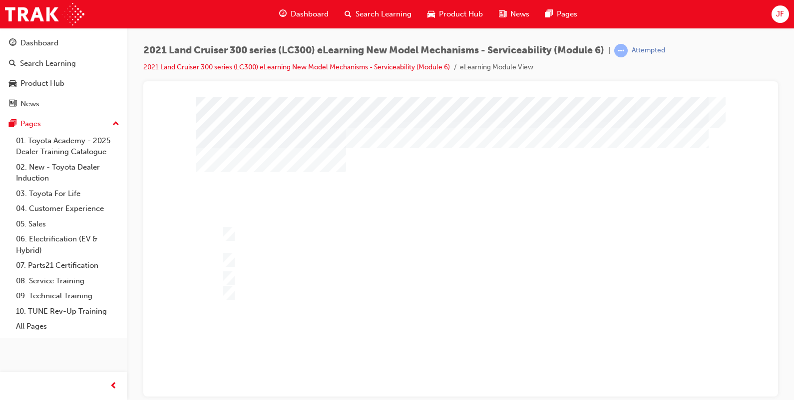
scroll to position [62, 0]
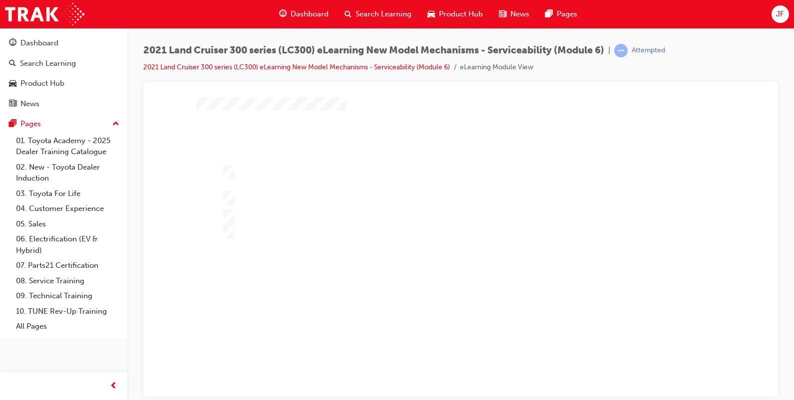
click at [374, 192] on div at bounding box center [460, 222] width 529 height 374
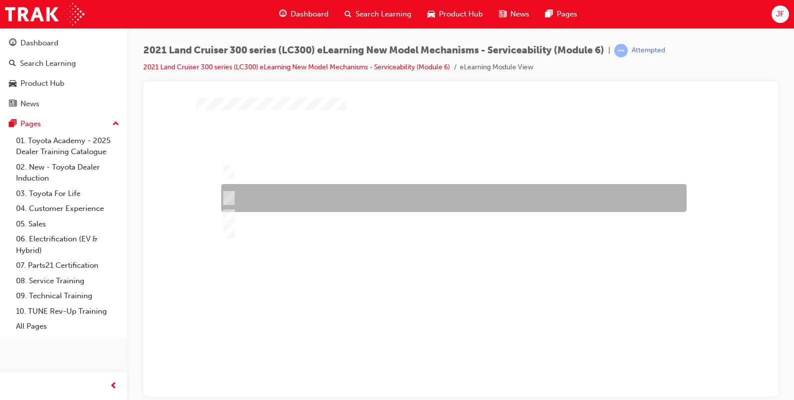
click at [369, 188] on div at bounding box center [451, 198] width 465 height 28
radio input "false"
radio input "true"
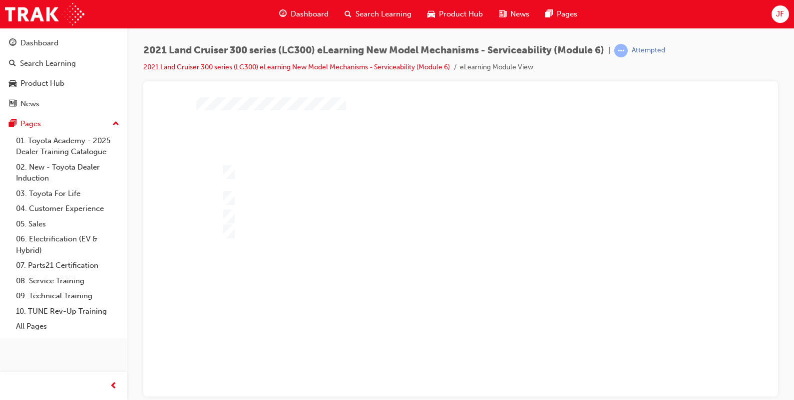
click at [386, 271] on div at bounding box center [460, 222] width 529 height 374
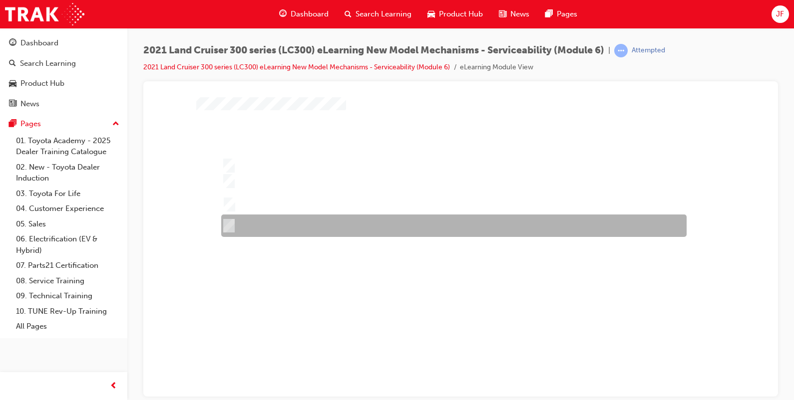
scroll to position [0, 0]
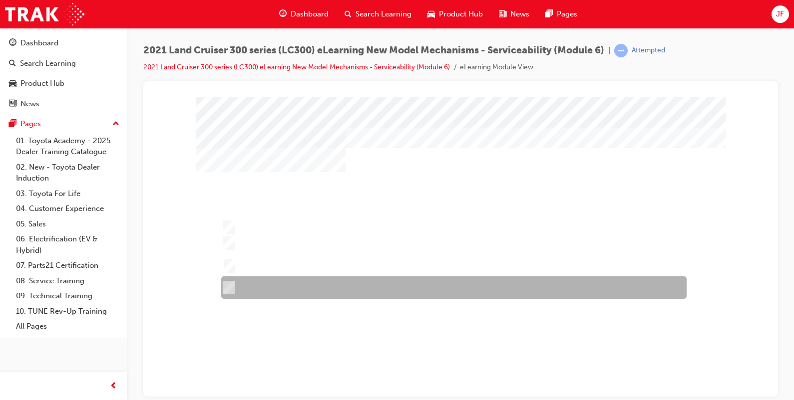
click at [295, 277] on div at bounding box center [451, 288] width 465 height 22
radio input "true"
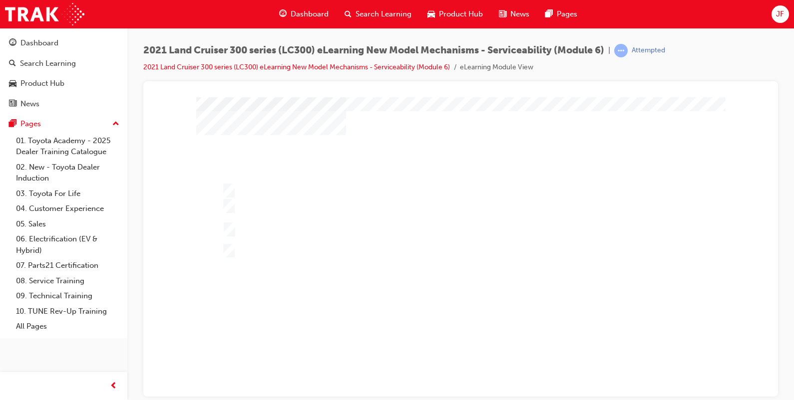
scroll to position [62, 0]
drag, startPoint x: 395, startPoint y: 276, endPoint x: 379, endPoint y: 269, distance: 17.0
click at [389, 273] on div at bounding box center [460, 222] width 529 height 374
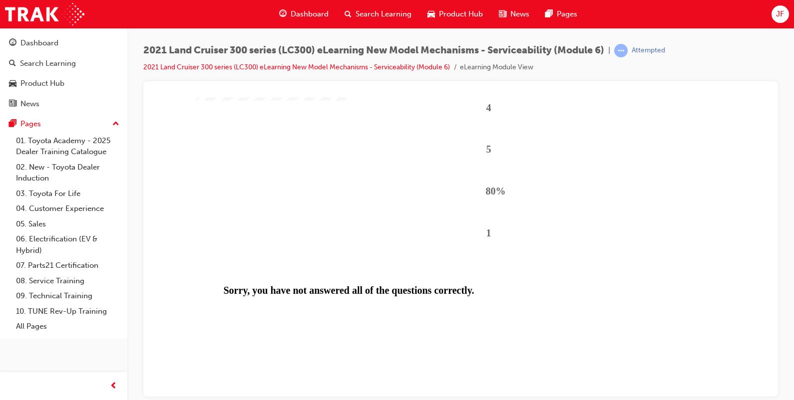
scroll to position [90, 0]
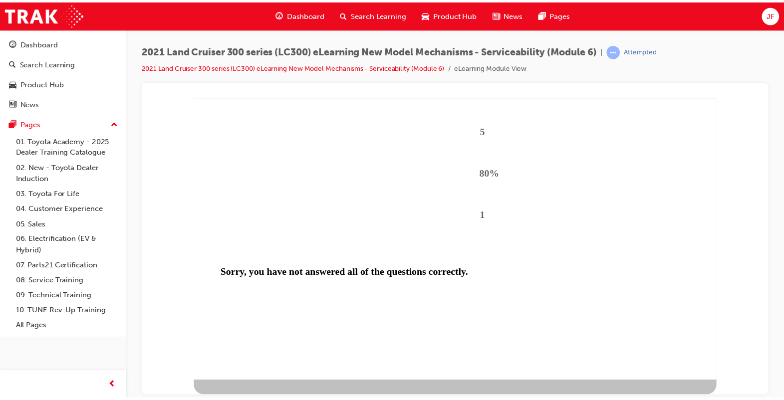
scroll to position [0, 0]
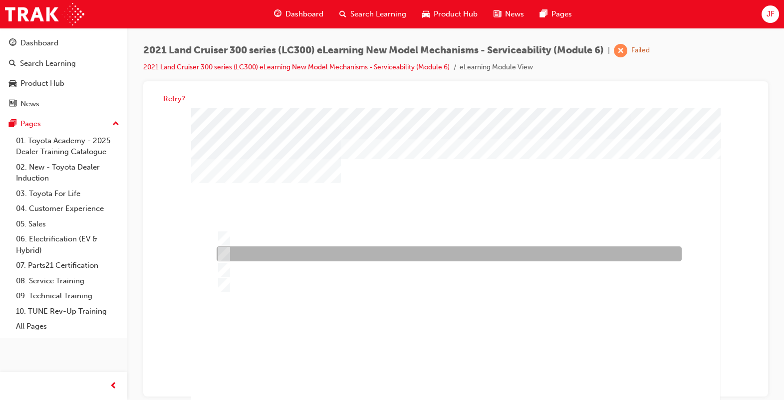
click at [363, 248] on div at bounding box center [446, 254] width 465 height 15
radio input "true"
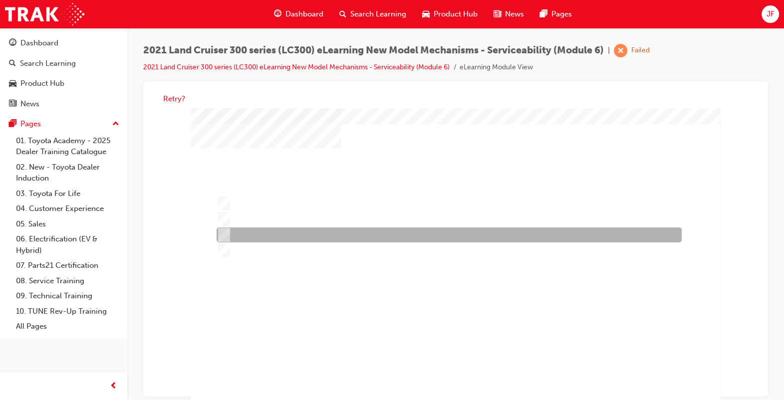
scroll to position [62, 0]
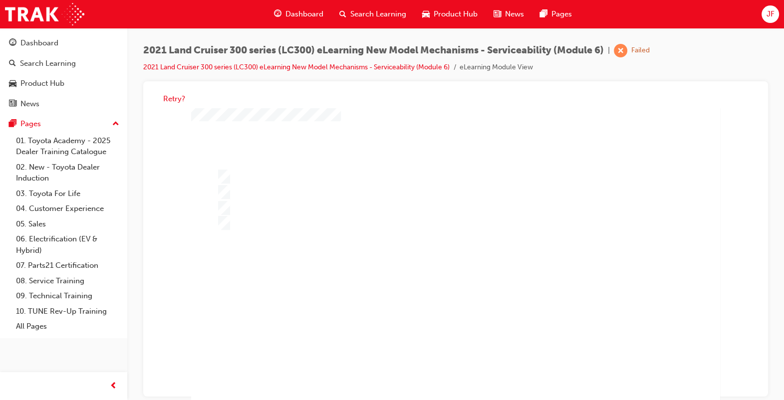
click at [407, 296] on div at bounding box center [455, 233] width 529 height 374
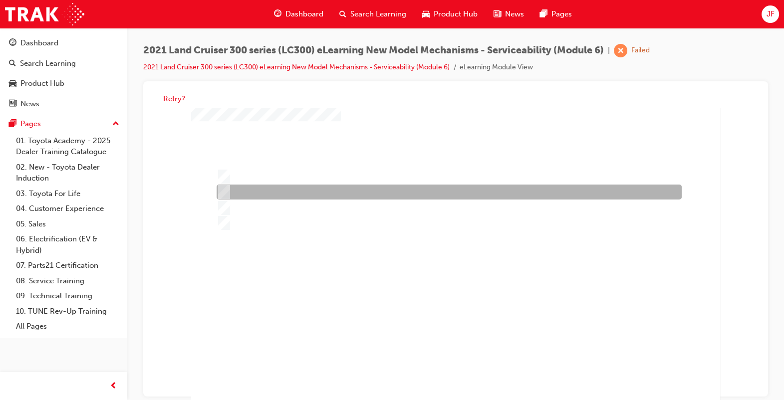
scroll to position [0, 0]
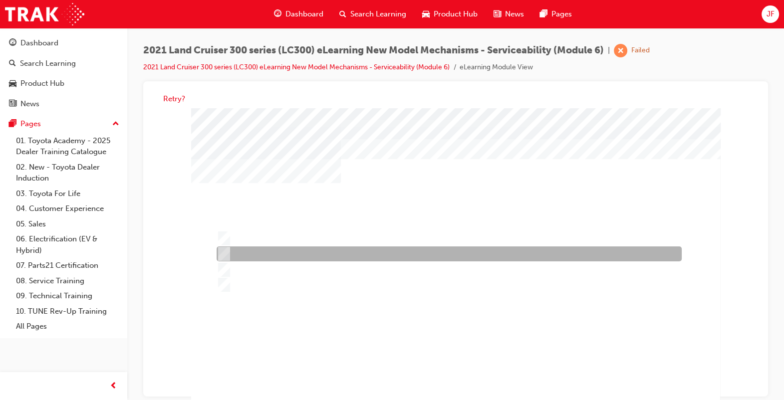
click at [344, 253] on div at bounding box center [446, 254] width 465 height 15
radio input "true"
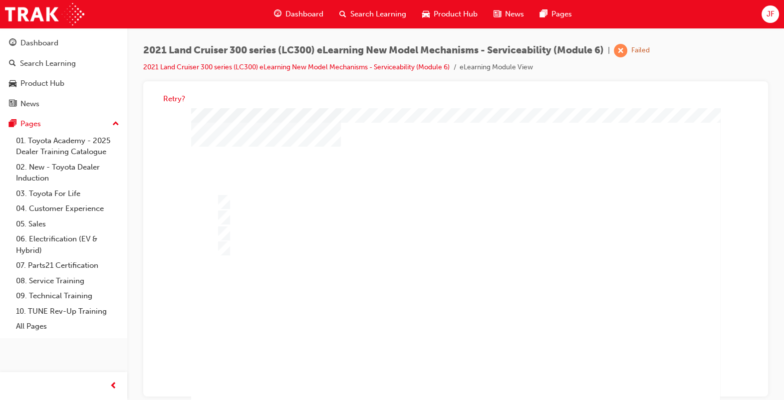
scroll to position [62, 0]
click at [369, 304] on div at bounding box center [455, 233] width 529 height 374
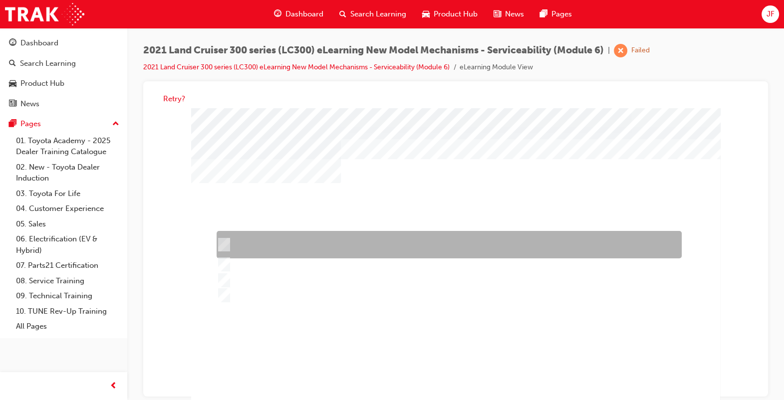
click at [349, 234] on div at bounding box center [446, 245] width 465 height 27
radio input "true"
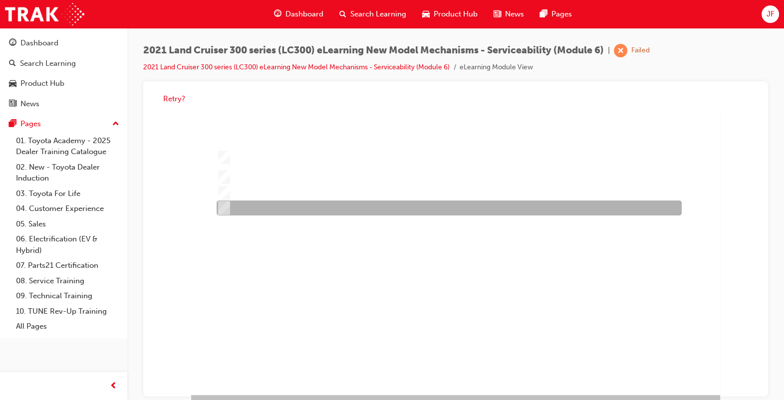
scroll to position [90, 0]
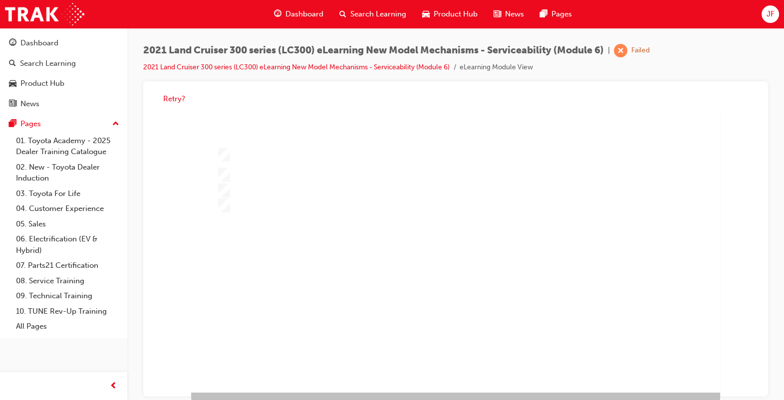
click at [333, 253] on div at bounding box center [455, 205] width 529 height 374
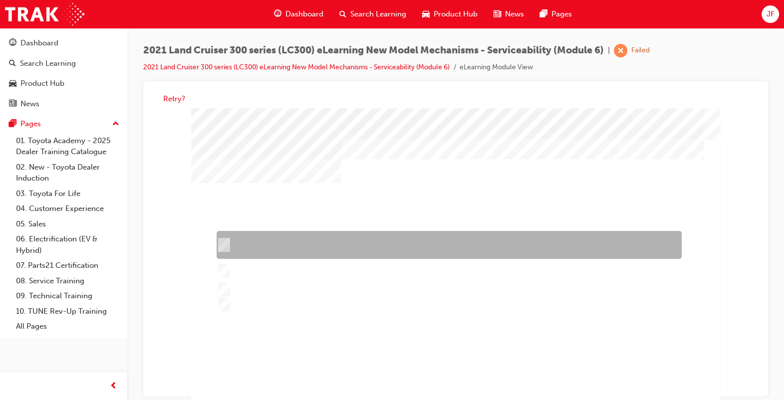
click at [351, 239] on div at bounding box center [446, 246] width 465 height 28
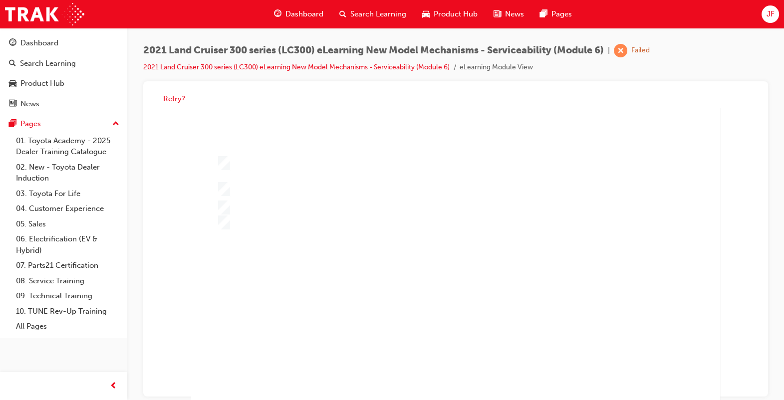
scroll to position [90, 0]
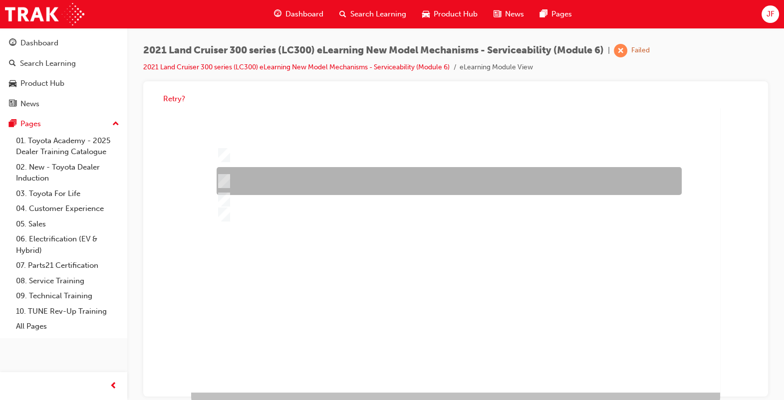
click at [357, 175] on div at bounding box center [446, 182] width 465 height 28
radio input "false"
radio input "true"
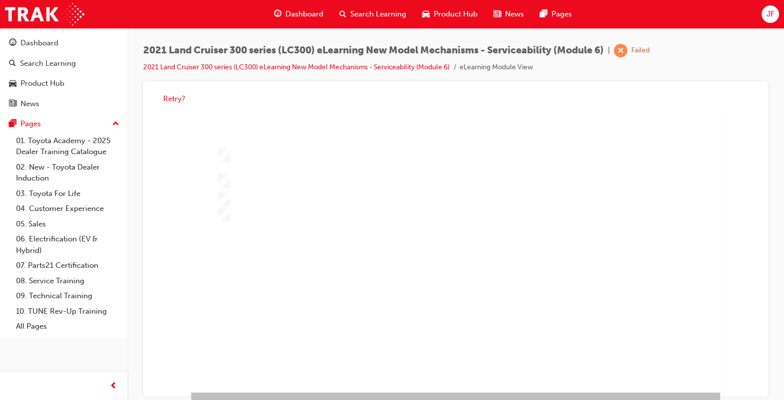
click at [342, 275] on div at bounding box center [455, 205] width 529 height 374
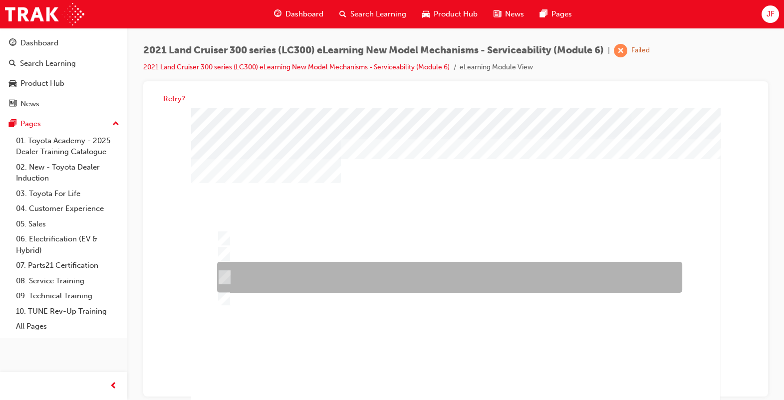
click at [339, 292] on div at bounding box center [446, 299] width 465 height 22
radio input "true"
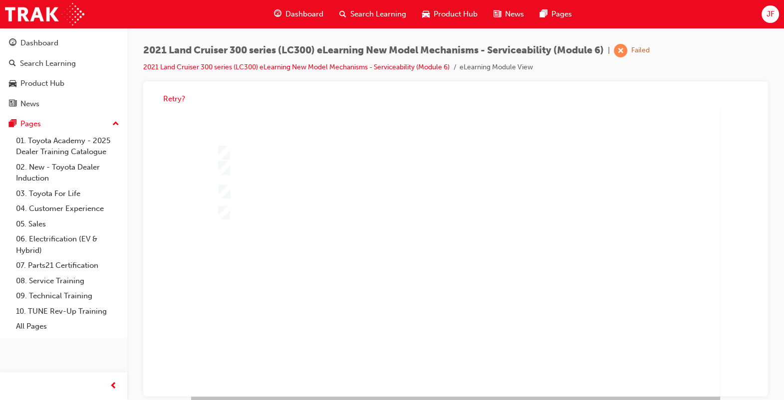
scroll to position [90, 0]
click at [369, 304] on div at bounding box center [455, 205] width 529 height 374
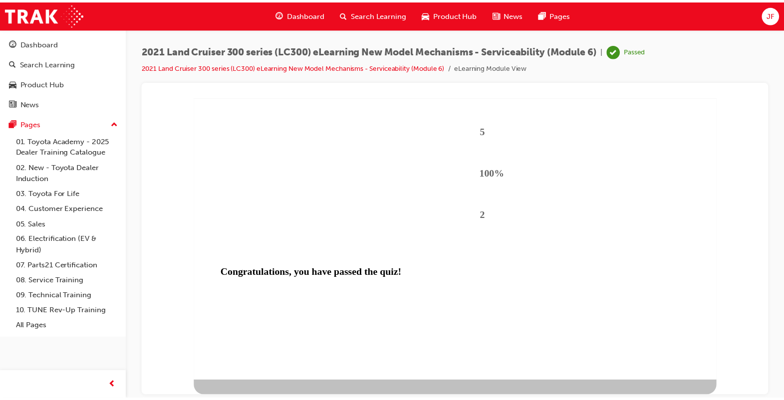
scroll to position [0, 0]
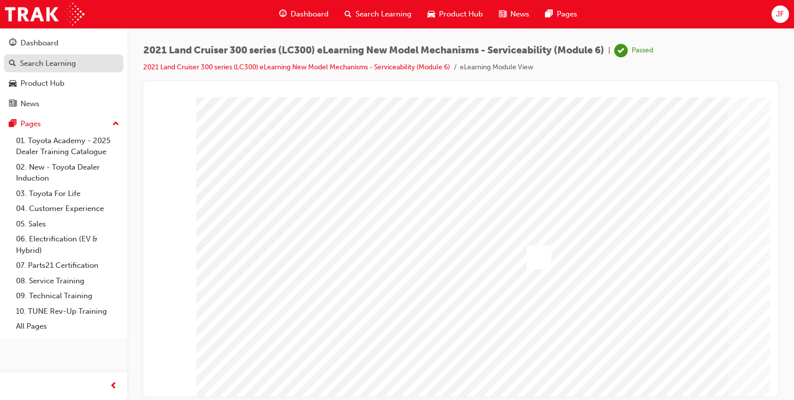
click at [66, 63] on div "Search Learning" at bounding box center [48, 63] width 56 height 11
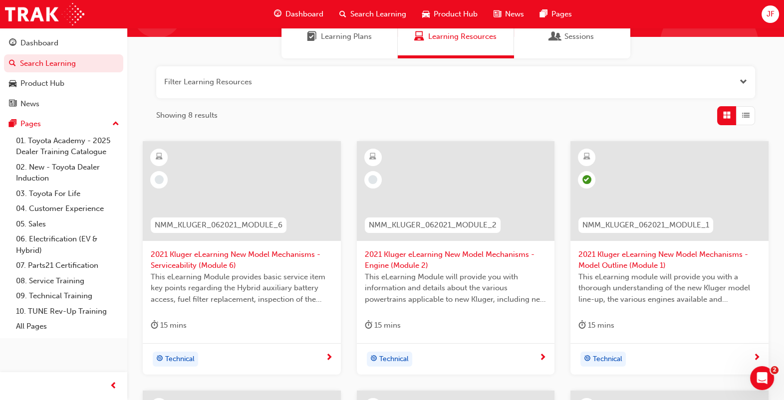
scroll to position [62, 0]
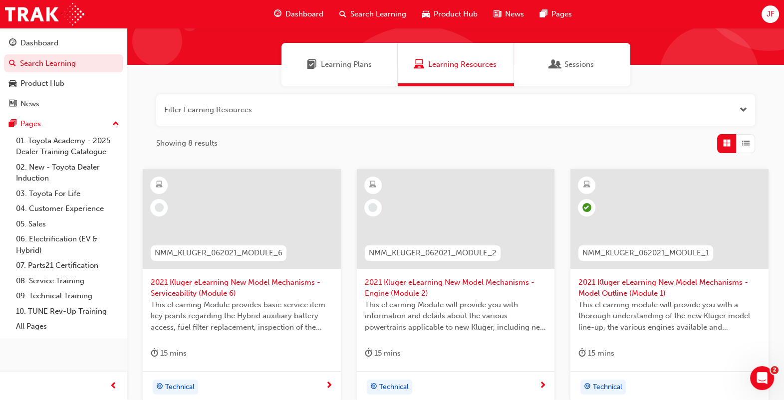
type input "nmm_kl"
click at [437, 280] on span "2021 Kluger eLearning New Model Mechanisms - Engine (Module 2)" at bounding box center [456, 288] width 182 height 22
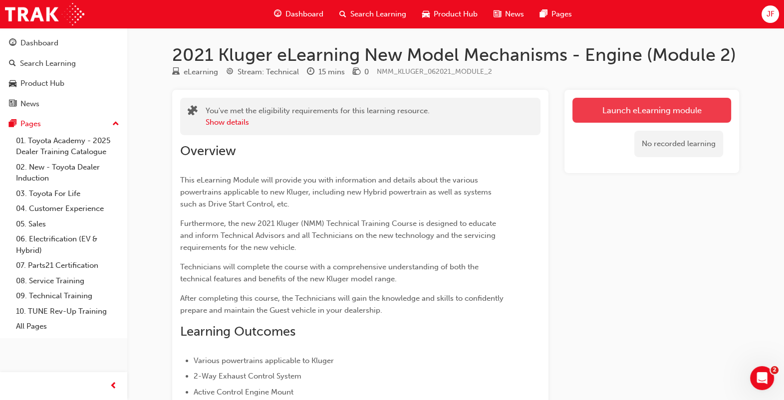
click at [608, 113] on link "Launch eLearning module" at bounding box center [652, 110] width 159 height 25
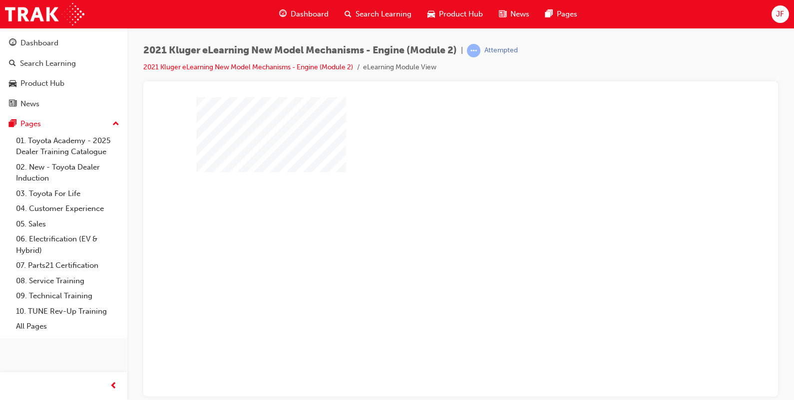
click at [432, 218] on div "play" at bounding box center [432, 218] width 0 height 0
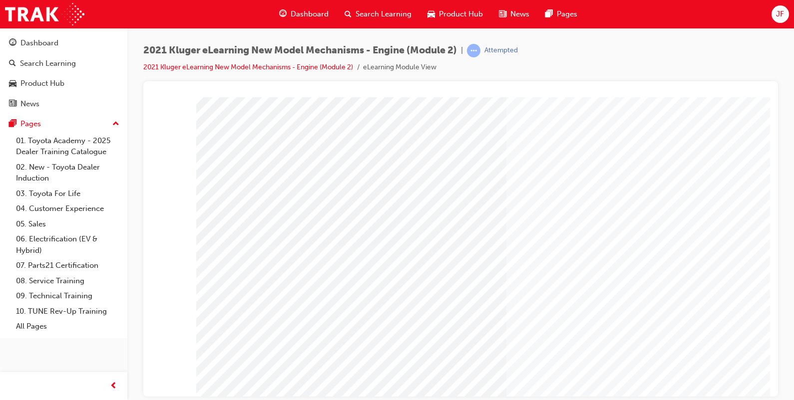
scroll to position [62, 0]
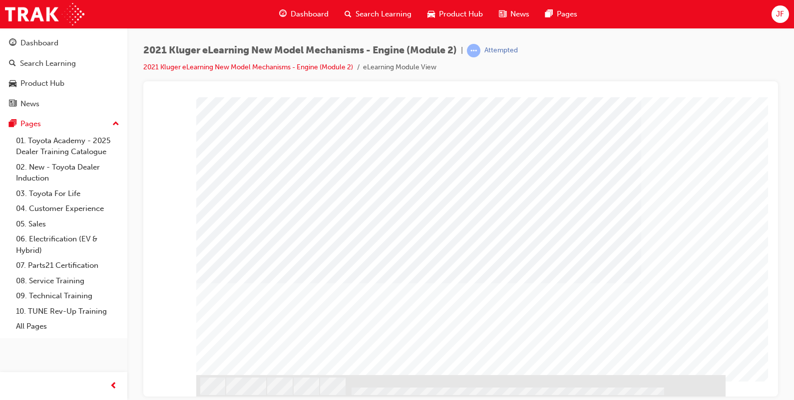
scroll to position [97, 0]
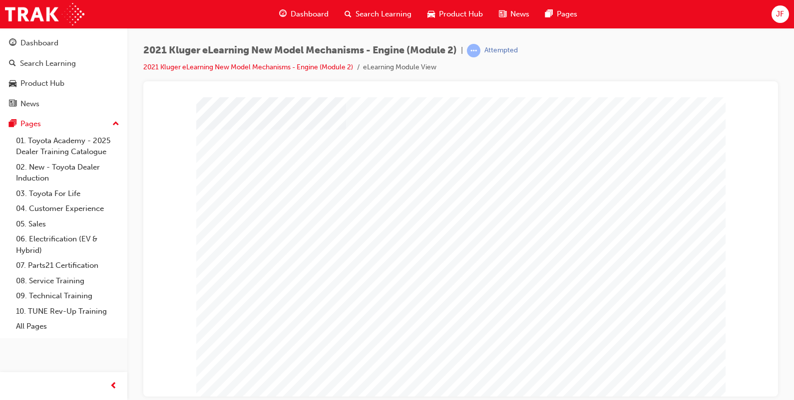
scroll to position [62, 0]
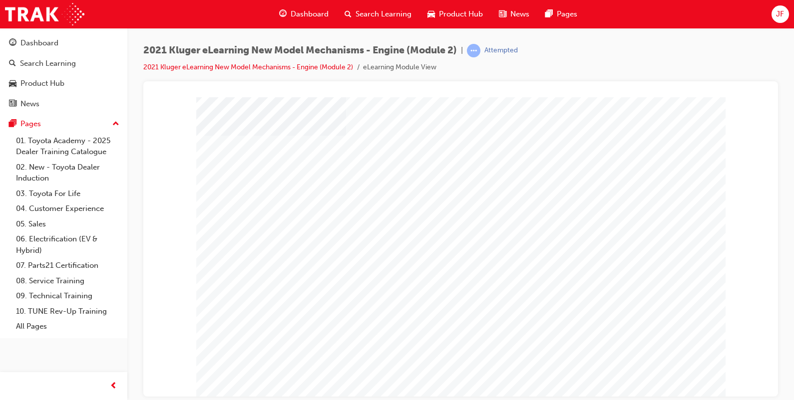
scroll to position [62, 0]
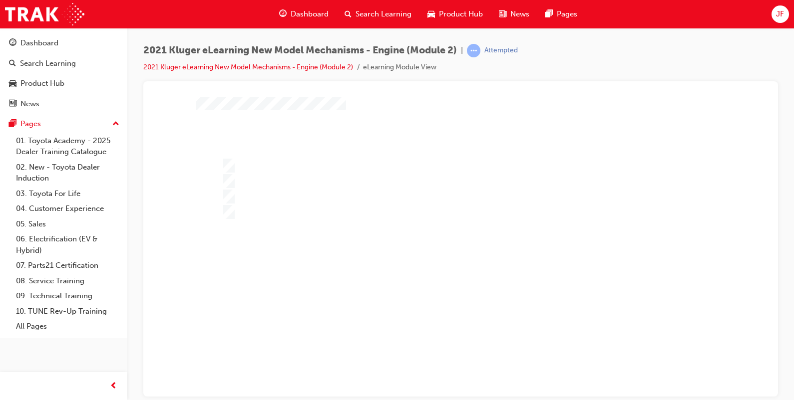
scroll to position [0, 0]
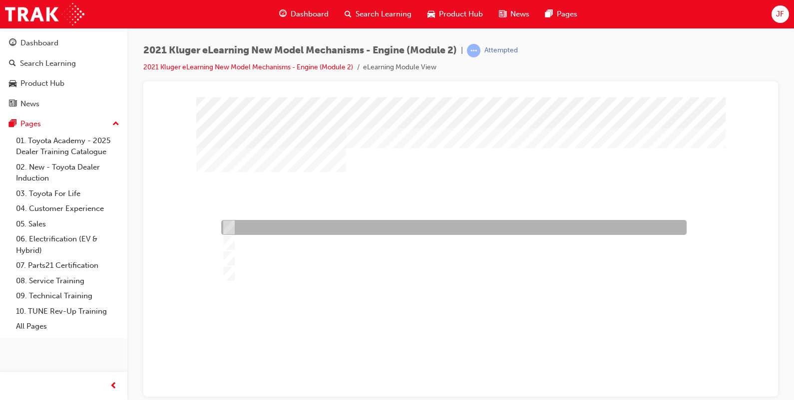
click at [281, 231] on div at bounding box center [451, 227] width 465 height 15
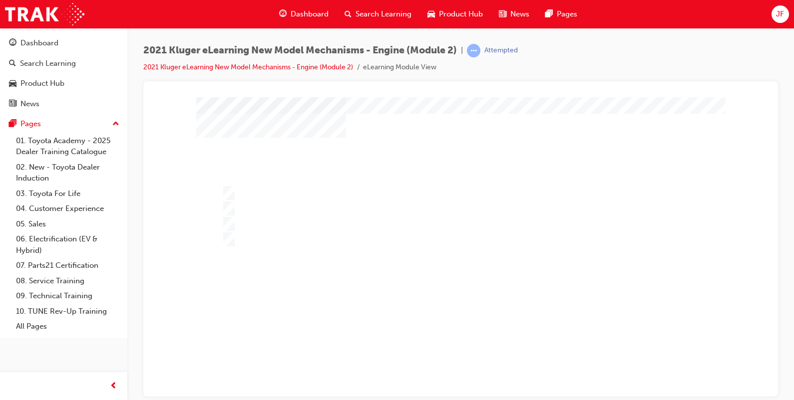
scroll to position [62, 0]
click at [275, 195] on div at bounding box center [460, 233] width 529 height 397
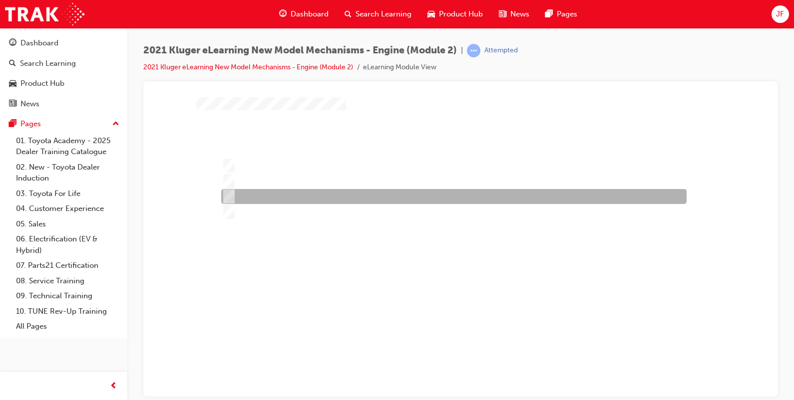
click at [275, 195] on div at bounding box center [451, 196] width 465 height 15
radio input "false"
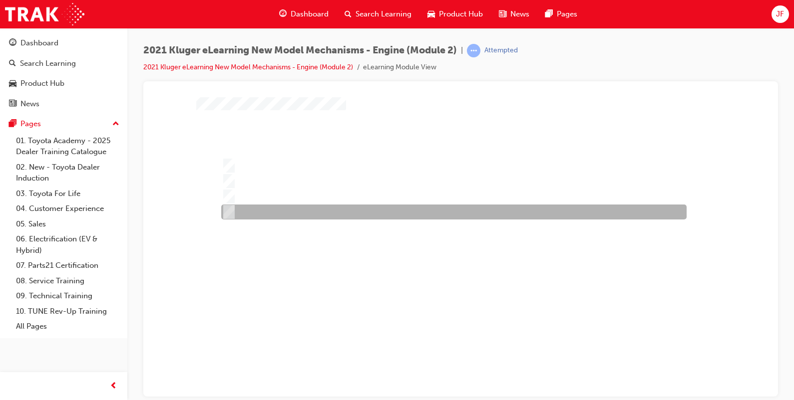
click at [281, 205] on div at bounding box center [451, 212] width 465 height 15
radio input "false"
radio input "true"
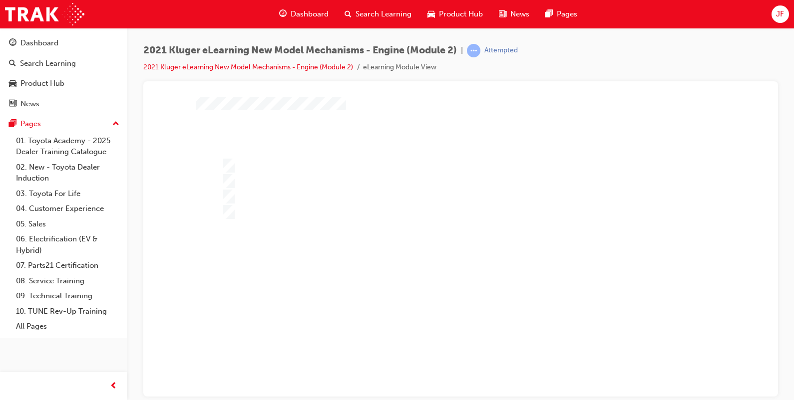
click at [307, 269] on div at bounding box center [460, 233] width 529 height 397
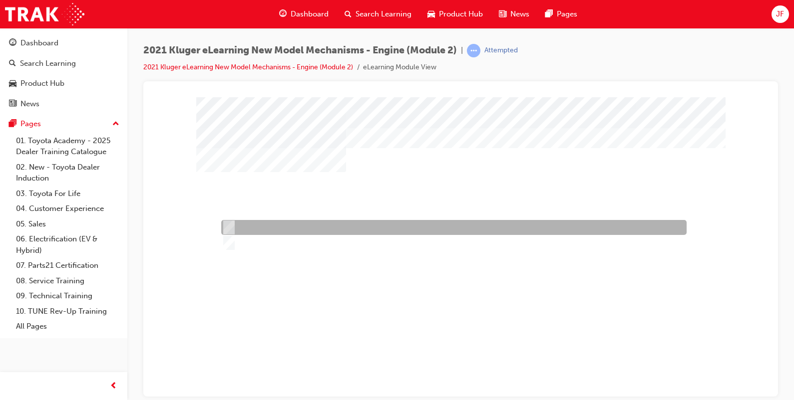
click at [254, 229] on div at bounding box center [451, 227] width 465 height 15
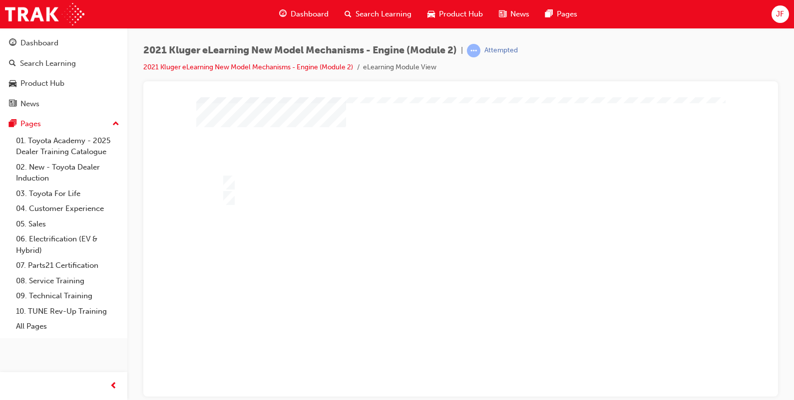
scroll to position [97, 0]
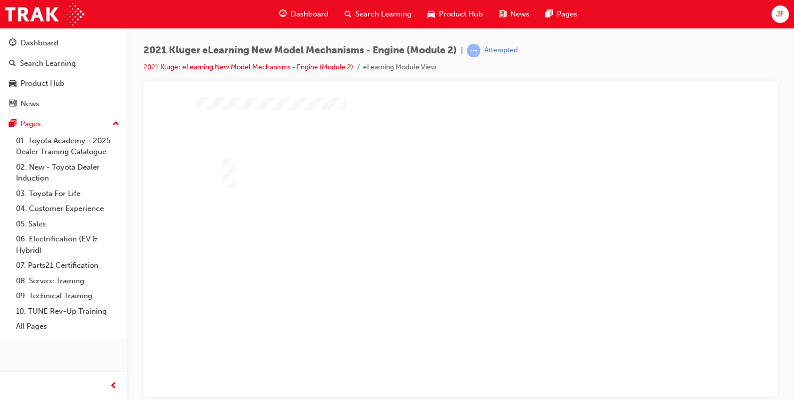
scroll to position [35, 0]
click at [262, 204] on div at bounding box center [460, 260] width 529 height 397
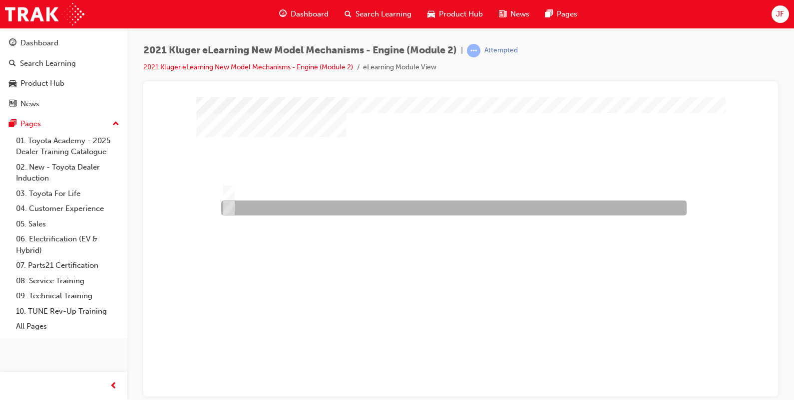
click at [262, 211] on div at bounding box center [451, 208] width 465 height 15
radio input "false"
radio input "true"
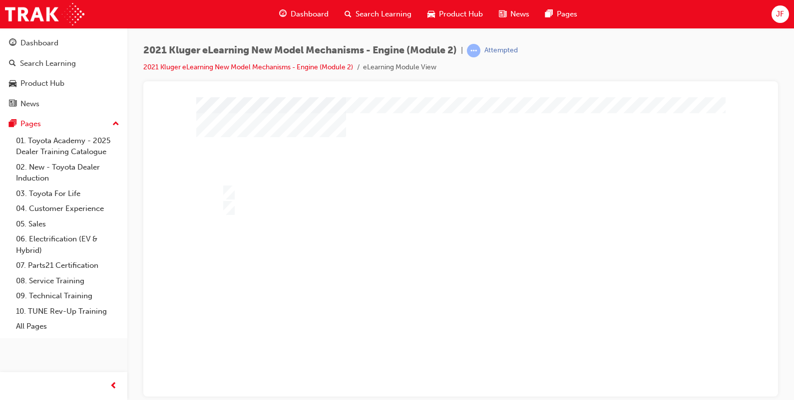
click at [305, 288] on div at bounding box center [460, 260] width 529 height 397
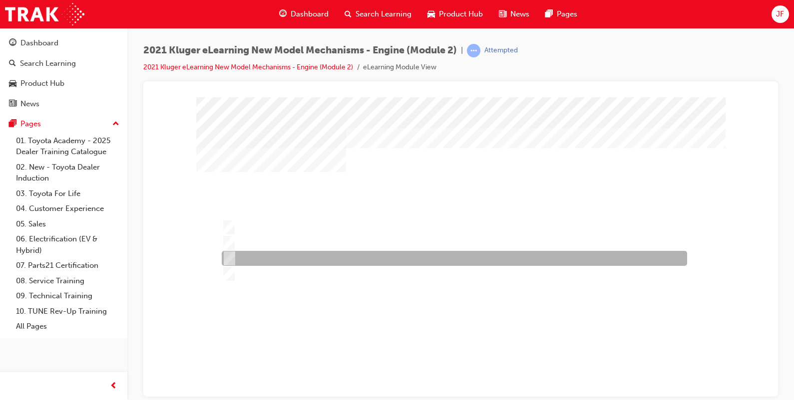
click at [297, 257] on div at bounding box center [451, 258] width 465 height 15
radio input "true"
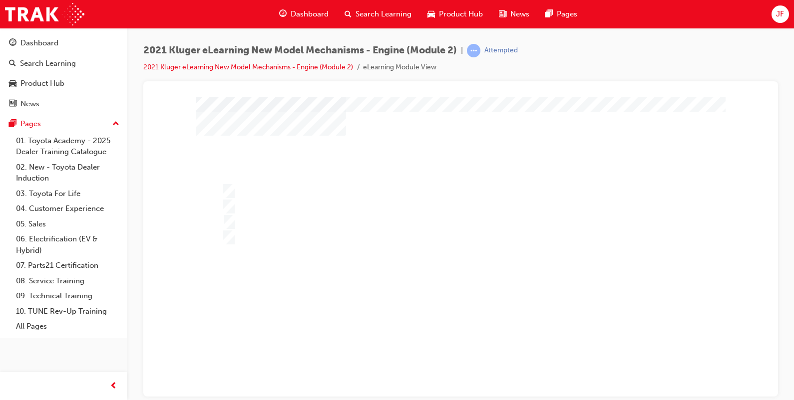
scroll to position [62, 0]
click at [354, 286] on div at bounding box center [460, 233] width 529 height 397
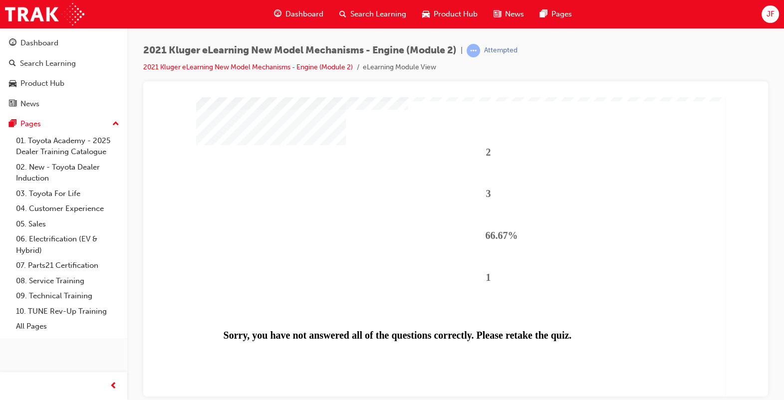
scroll to position [52, 0]
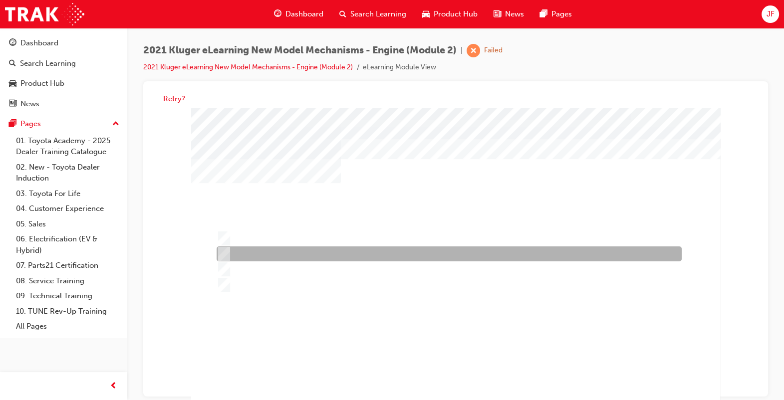
click at [347, 259] on div at bounding box center [446, 254] width 465 height 15
radio input "true"
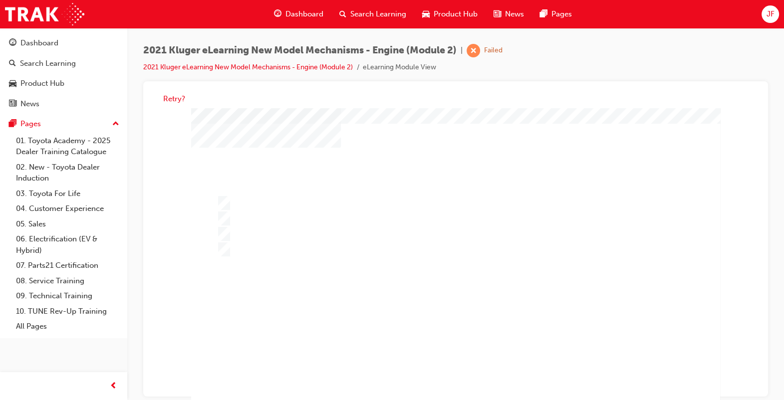
scroll to position [62, 0]
click at [417, 291] on div at bounding box center [455, 244] width 529 height 397
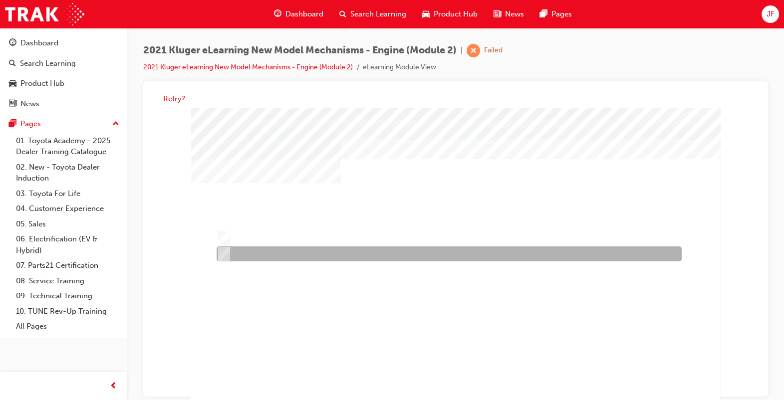
click at [257, 255] on div at bounding box center [446, 254] width 465 height 15
radio input "true"
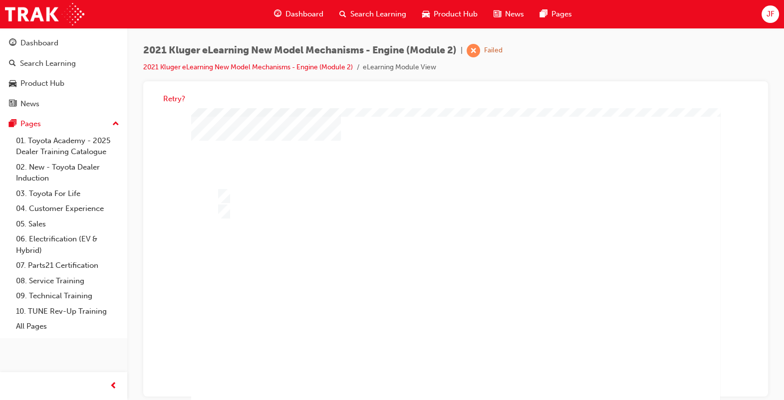
scroll to position [62, 0]
click at [362, 278] on div at bounding box center [455, 244] width 529 height 397
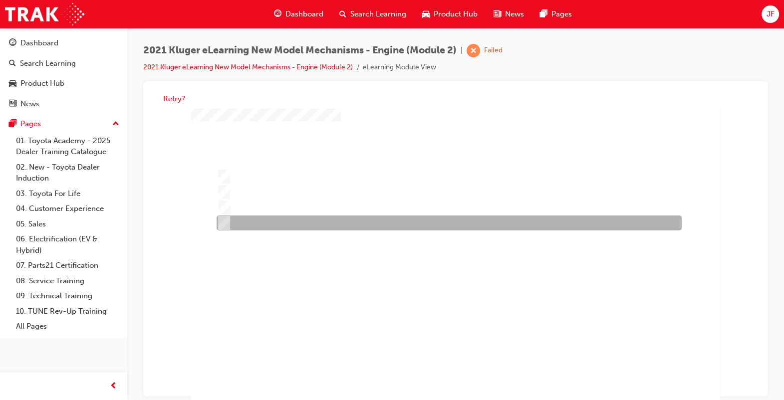
scroll to position [0, 0]
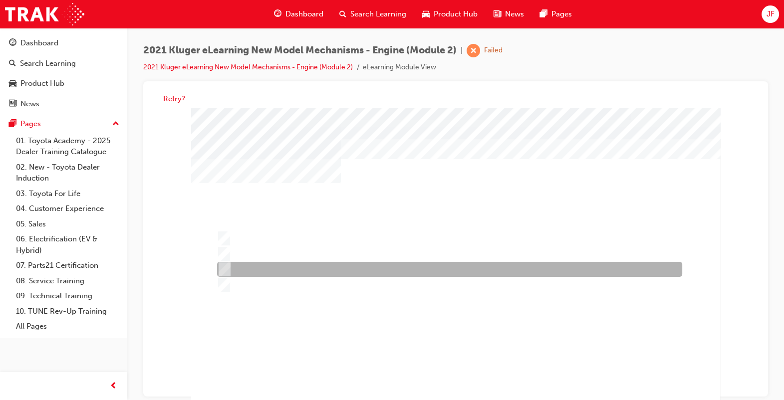
click at [348, 271] on div at bounding box center [447, 270] width 465 height 15
radio input "true"
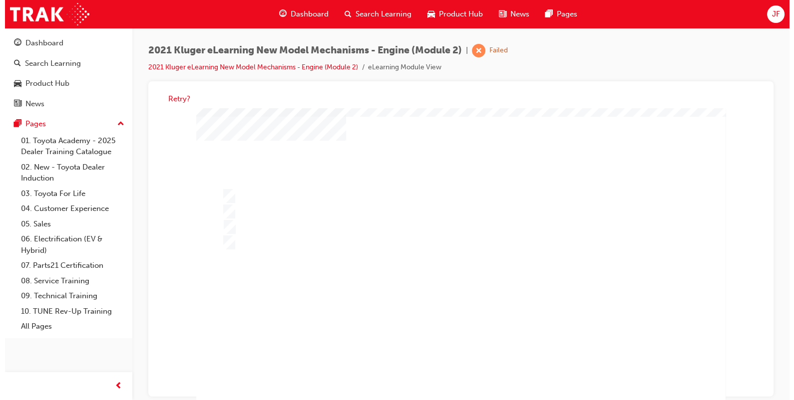
scroll to position [62, 0]
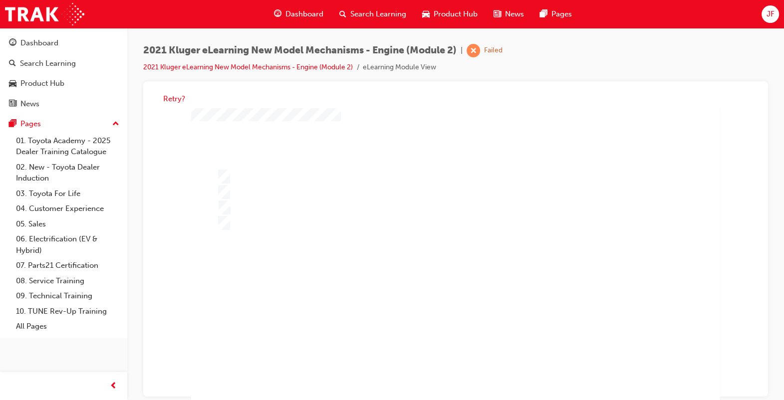
click at [291, 310] on div at bounding box center [455, 244] width 529 height 397
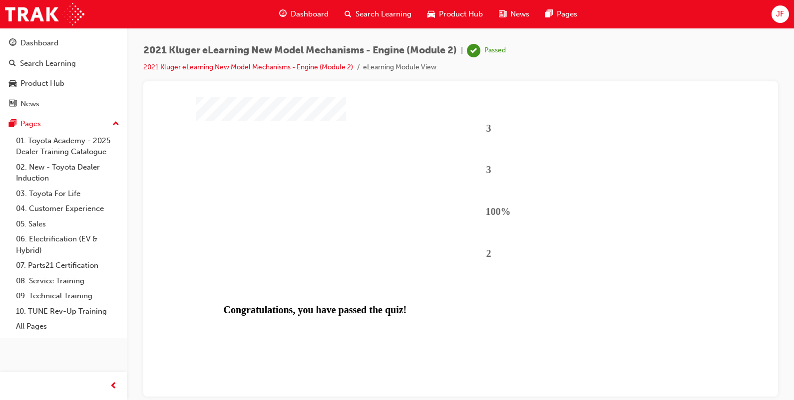
scroll to position [97, 0]
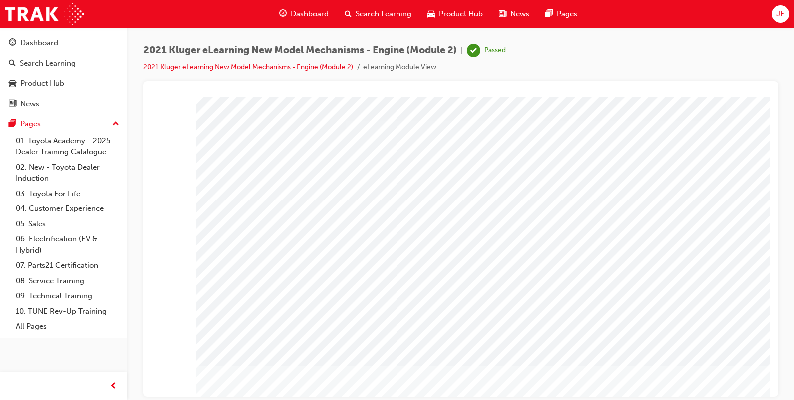
scroll to position [62, 0]
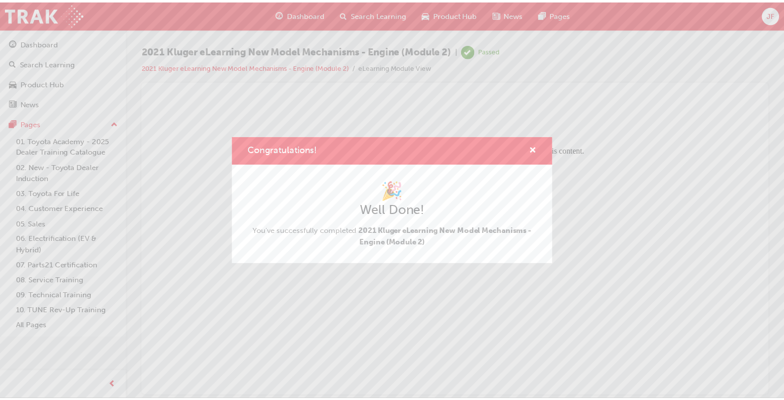
scroll to position [0, 0]
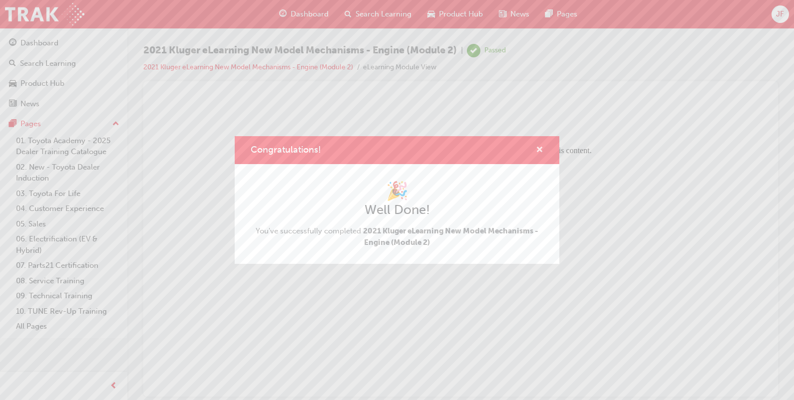
click at [538, 150] on span "cross-icon" at bounding box center [539, 150] width 7 height 9
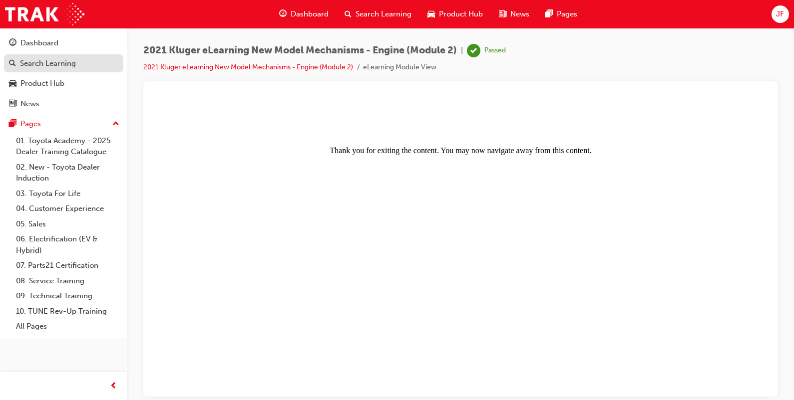
click at [44, 67] on div "Search Learning" at bounding box center [48, 63] width 56 height 11
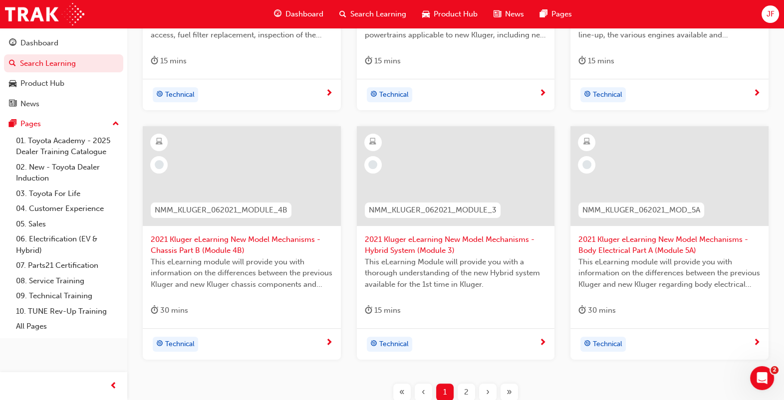
scroll to position [374, 0]
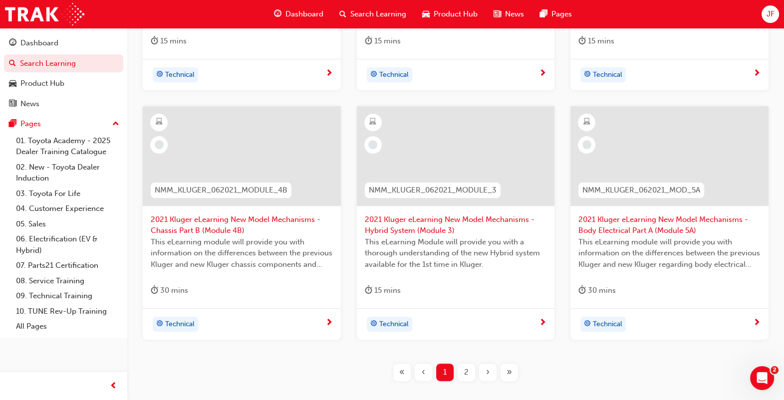
click at [408, 227] on span "2021 Kluger eLearning New Model Mechanisms - Hybrid System (Module 3)" at bounding box center [456, 225] width 182 height 22
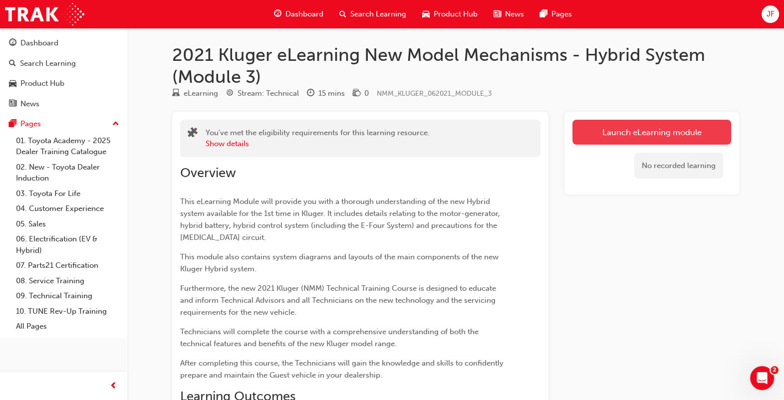
click at [642, 130] on link "Launch eLearning module" at bounding box center [652, 132] width 159 height 25
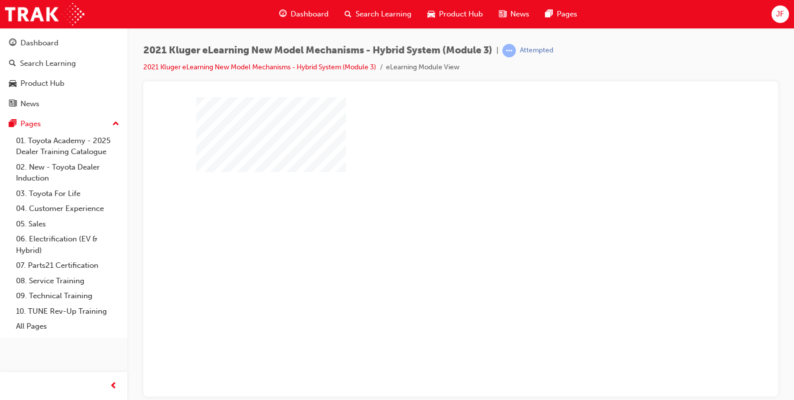
click at [432, 218] on div "play" at bounding box center [432, 218] width 0 height 0
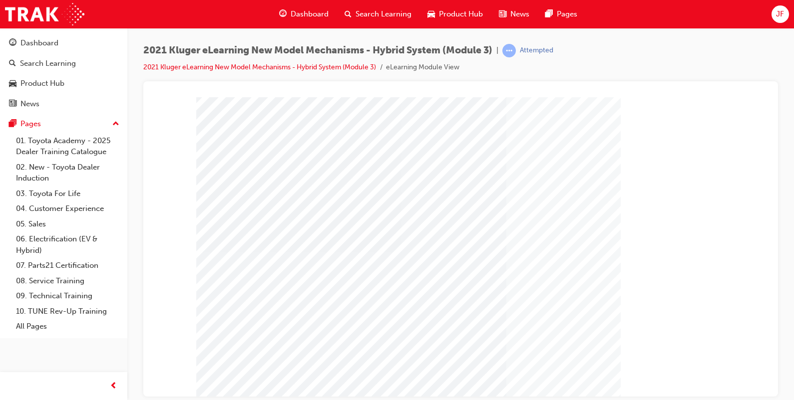
scroll to position [62, 0]
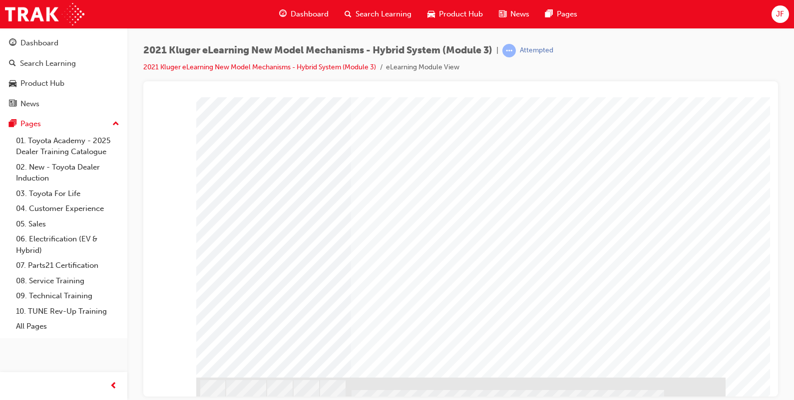
scroll to position [97, 0]
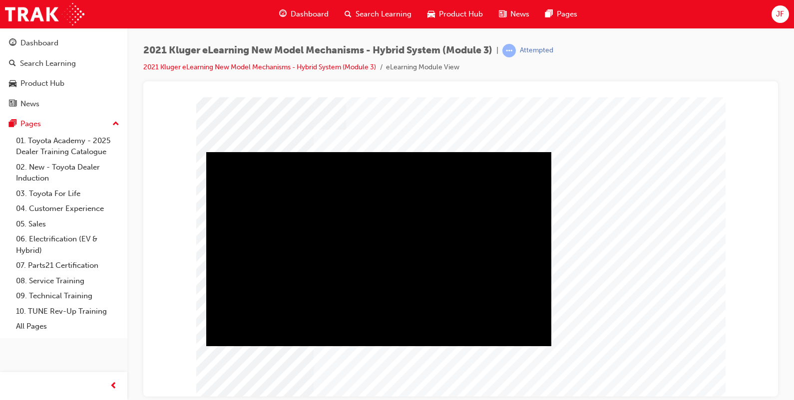
scroll to position [62, 0]
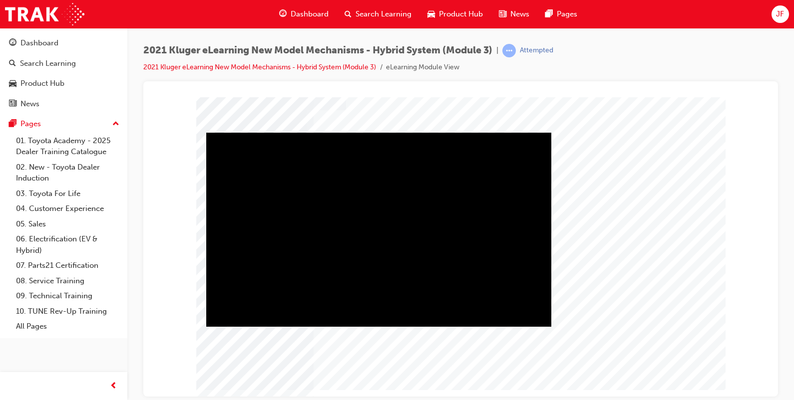
click at [358, 132] on div "Play" at bounding box center [378, 132] width 345 height 0
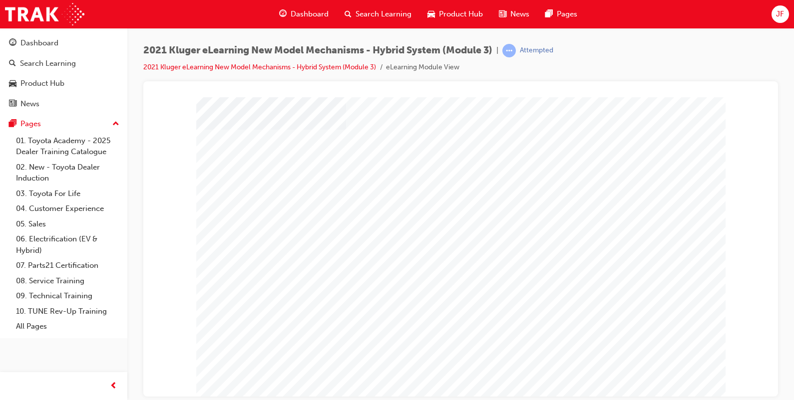
scroll to position [62, 0]
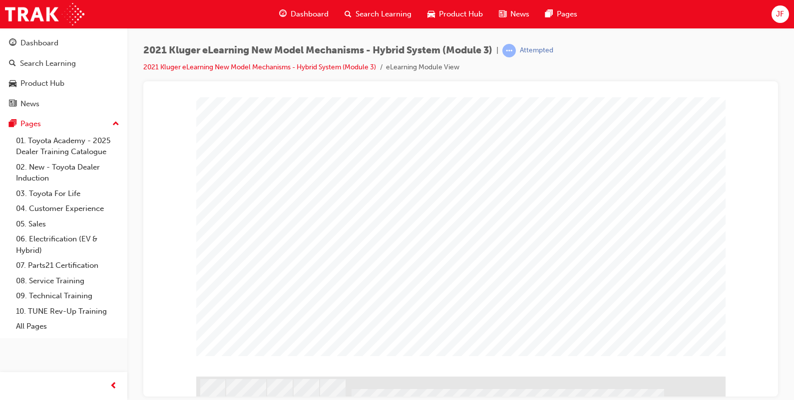
scroll to position [97, 0]
click at [653, 349] on div "" at bounding box center [460, 187] width 529 height 374
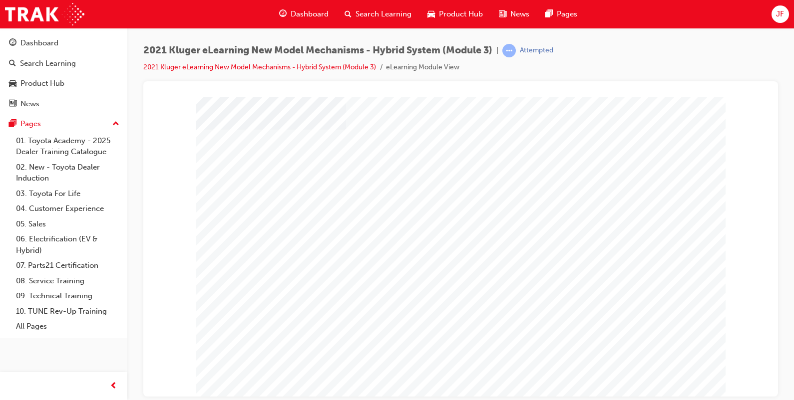
scroll to position [62, 0]
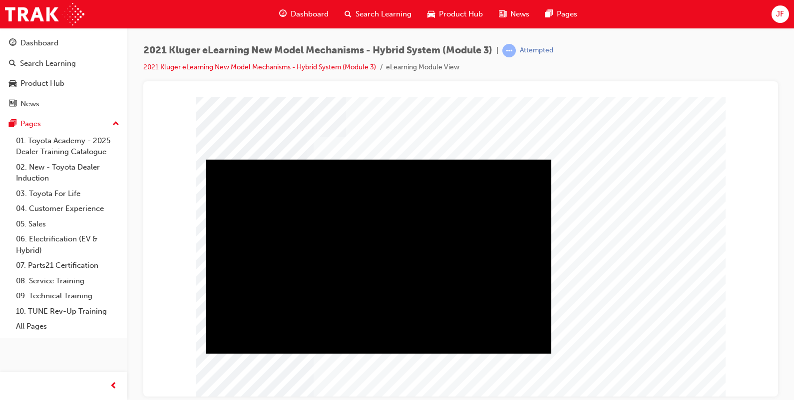
click at [383, 159] on div "Play" at bounding box center [378, 159] width 345 height 0
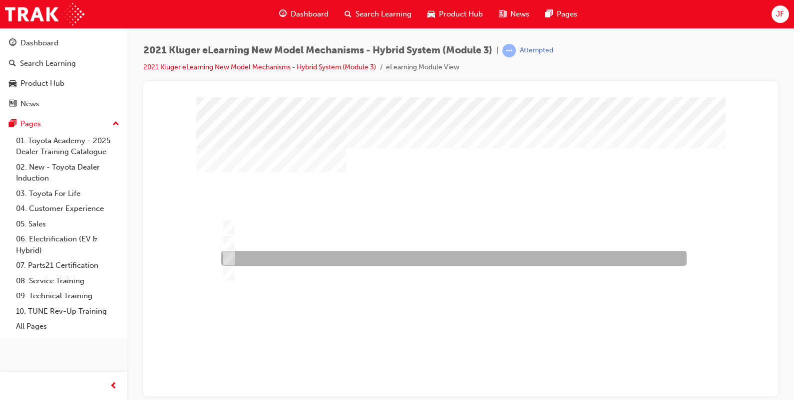
click at [295, 256] on div at bounding box center [451, 258] width 465 height 15
radio input "true"
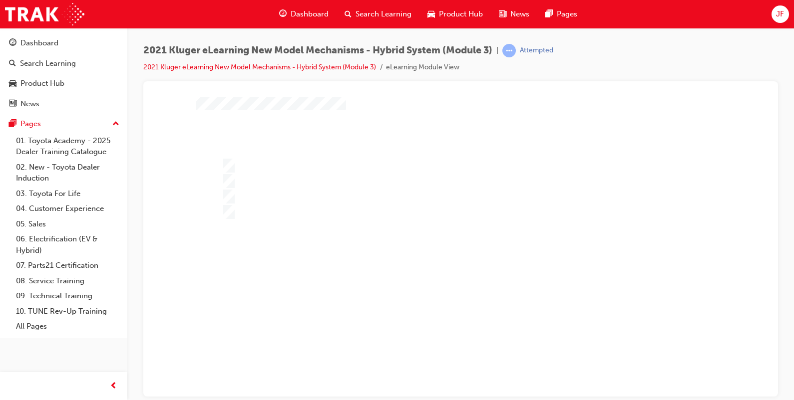
click at [319, 166] on div at bounding box center [460, 233] width 529 height 397
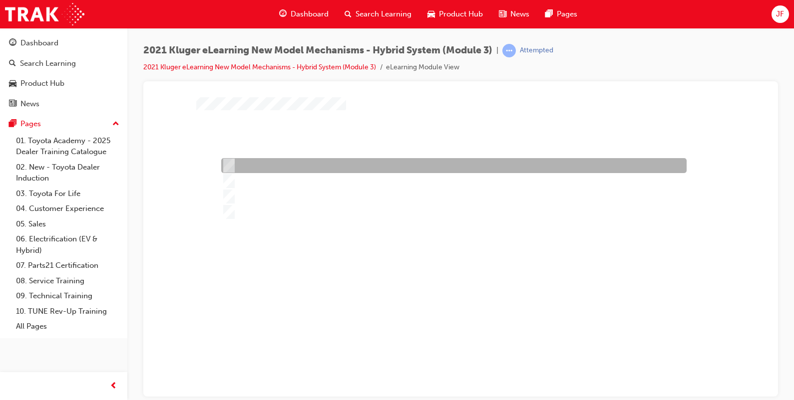
click at [319, 166] on div at bounding box center [451, 165] width 465 height 15
radio input "true"
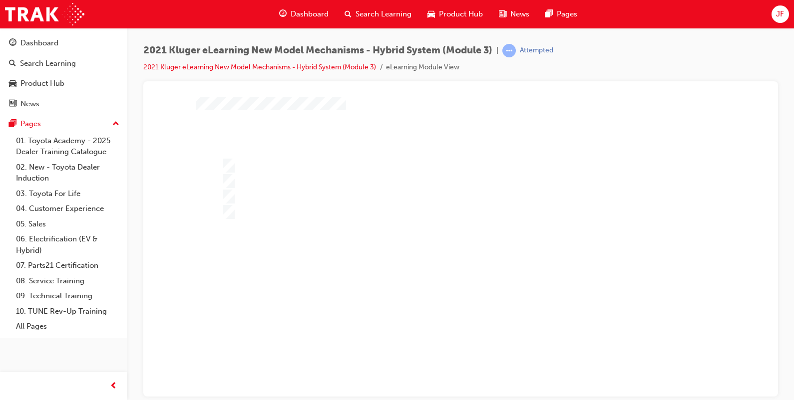
click at [340, 284] on div at bounding box center [460, 233] width 529 height 397
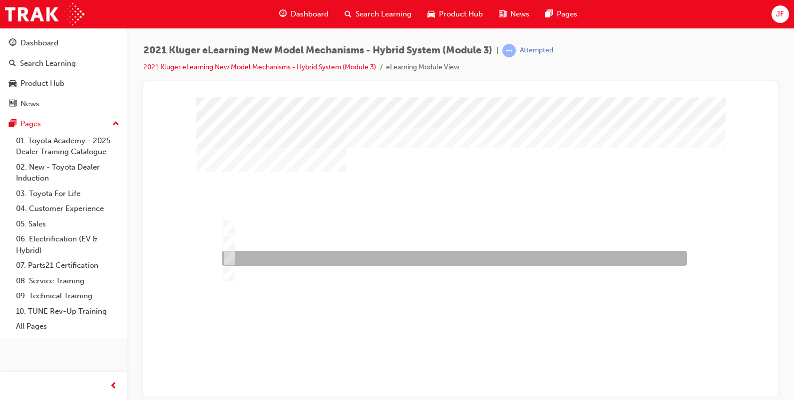
drag, startPoint x: 276, startPoint y: 258, endPoint x: 283, endPoint y: 263, distance: 9.0
click at [276, 259] on div at bounding box center [451, 258] width 465 height 15
radio input "true"
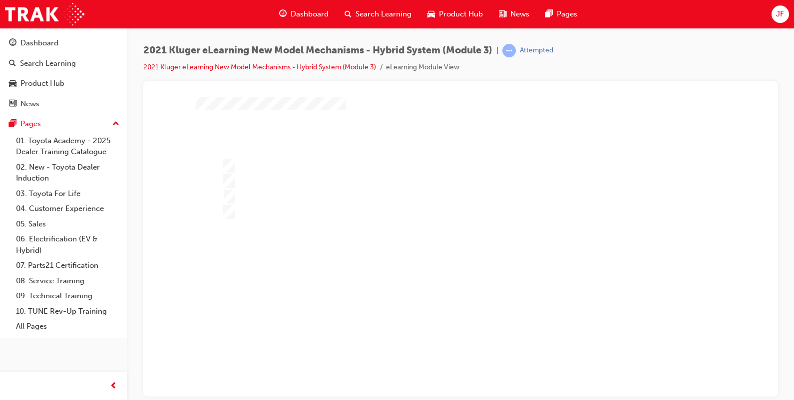
click at [366, 309] on div at bounding box center [460, 233] width 529 height 397
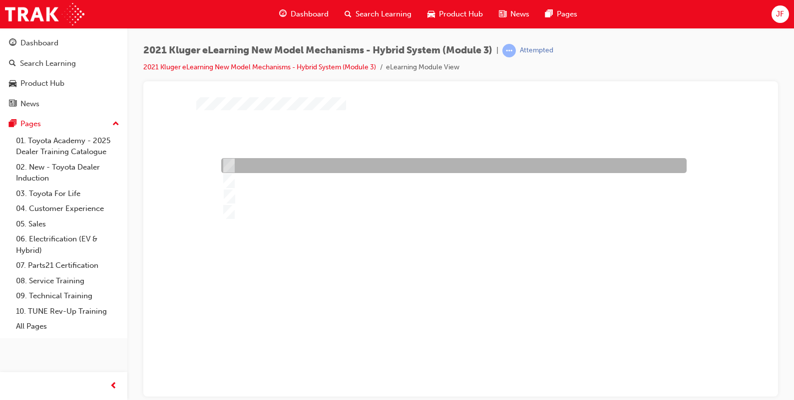
click at [259, 168] on div at bounding box center [451, 165] width 465 height 15
radio input "true"
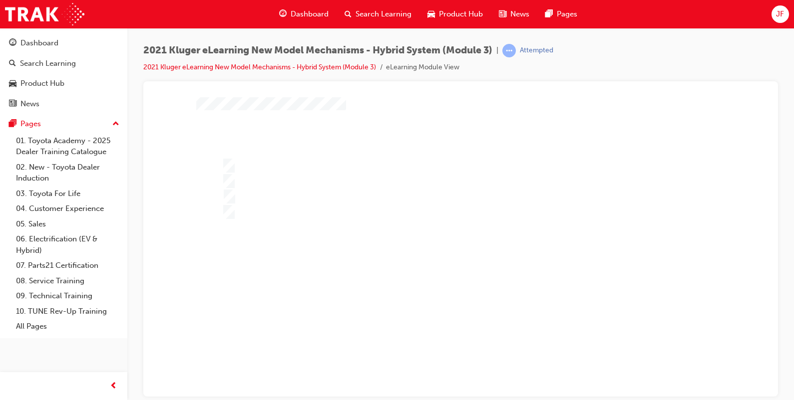
click at [342, 292] on div at bounding box center [460, 233] width 529 height 397
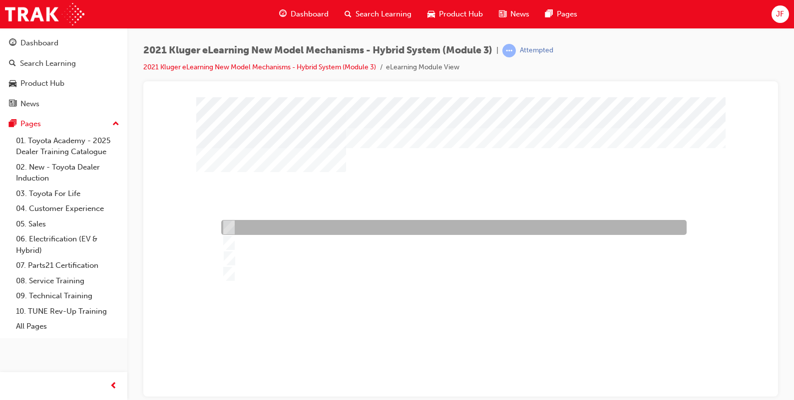
click at [269, 231] on div at bounding box center [451, 227] width 465 height 15
radio input "true"
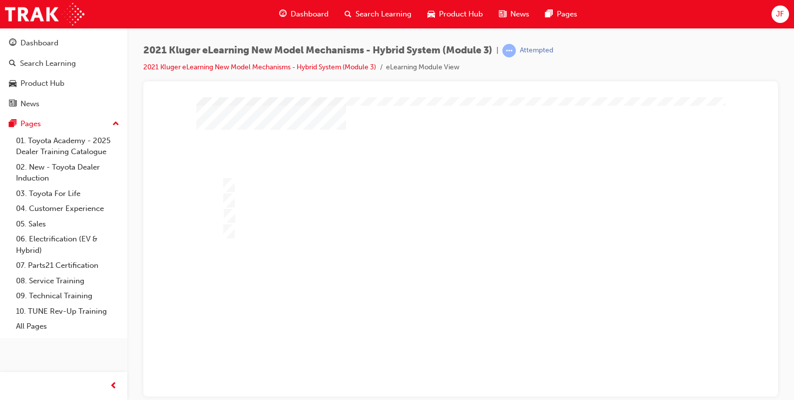
scroll to position [62, 0]
click at [401, 283] on div at bounding box center [460, 233] width 529 height 397
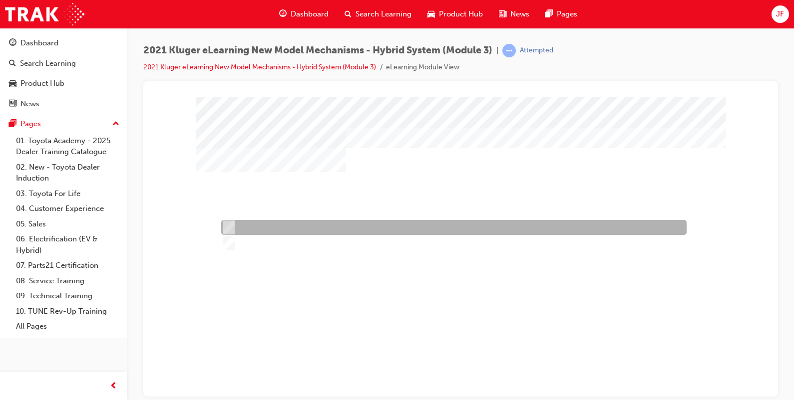
drag, startPoint x: 286, startPoint y: 221, endPoint x: 267, endPoint y: 220, distance: 18.5
click at [267, 220] on div at bounding box center [451, 227] width 465 height 15
radio input "true"
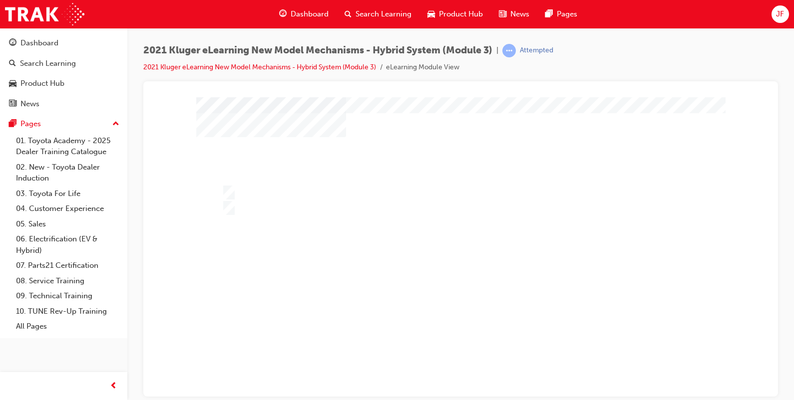
scroll to position [62, 0]
click at [379, 281] on div at bounding box center [460, 233] width 529 height 397
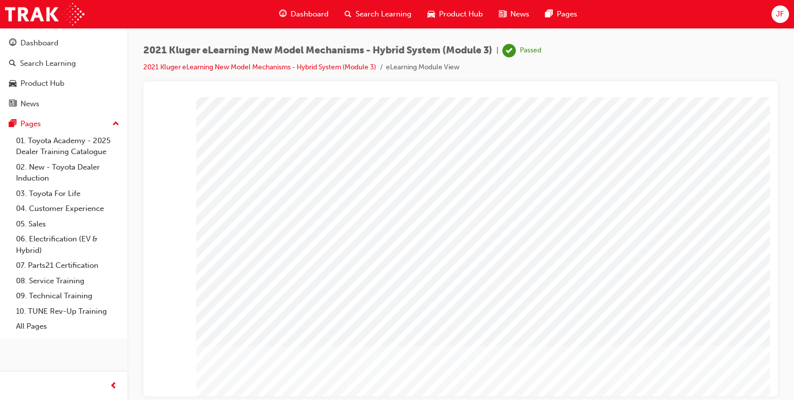
scroll to position [0, 0]
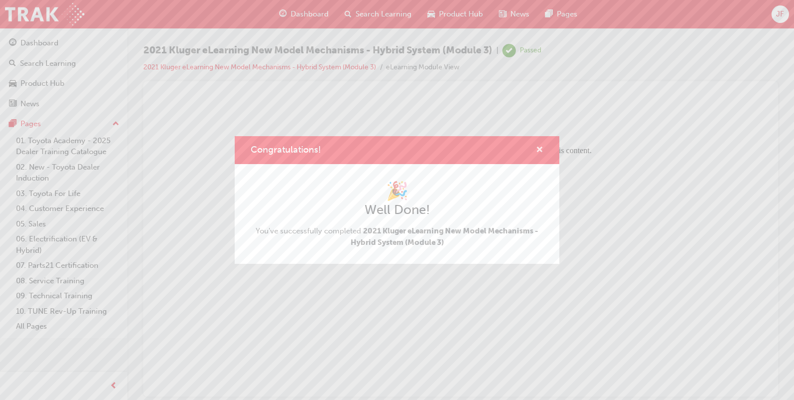
click at [538, 147] on span "cross-icon" at bounding box center [539, 150] width 7 height 9
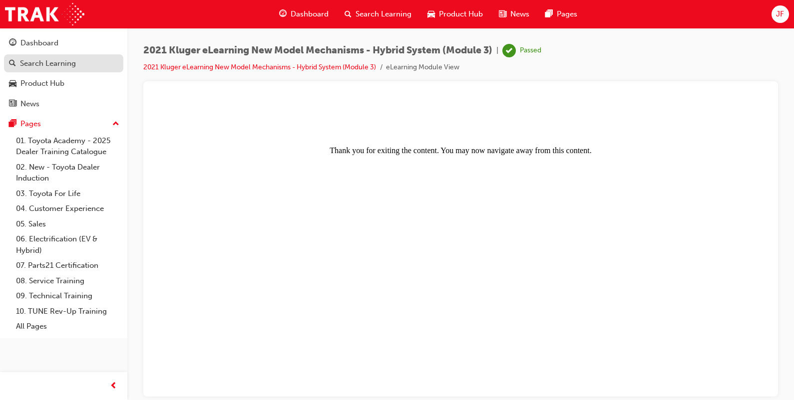
click at [67, 65] on div "Search Learning" at bounding box center [48, 63] width 56 height 11
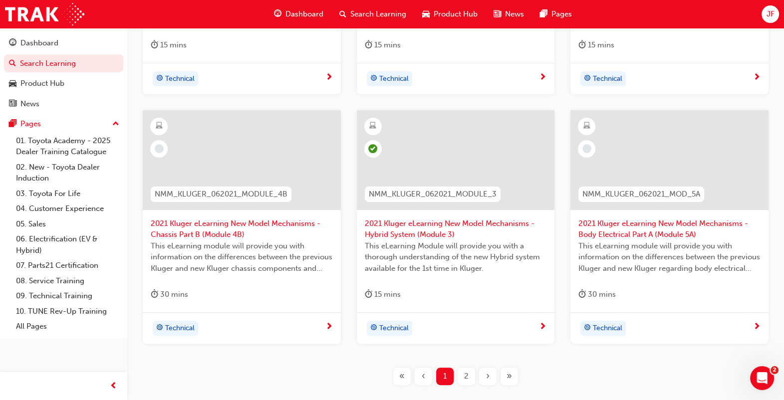
scroll to position [374, 0]
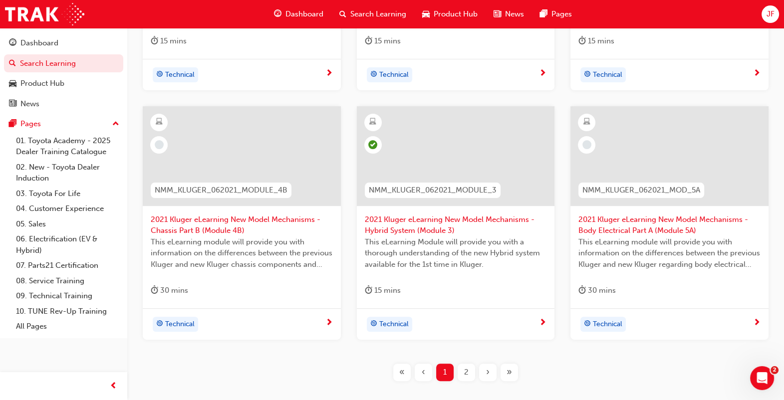
click at [199, 223] on span "2021 Kluger eLearning New Model Mechanisms - Chassis Part B (Module 4B)" at bounding box center [242, 225] width 182 height 22
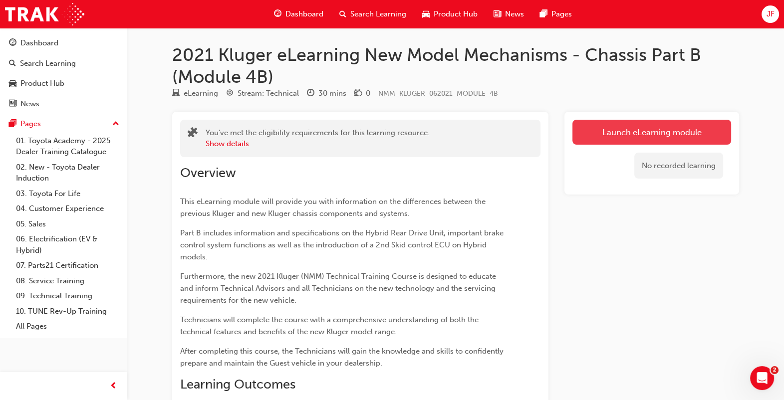
click at [650, 139] on link "Launch eLearning module" at bounding box center [652, 132] width 159 height 25
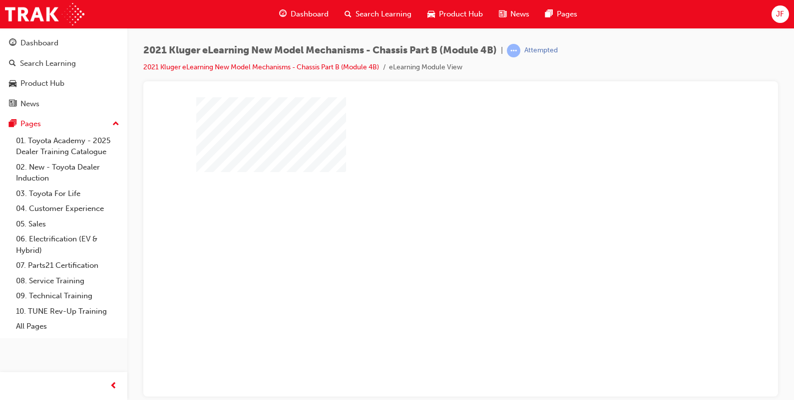
click at [432, 218] on div "play" at bounding box center [432, 218] width 0 height 0
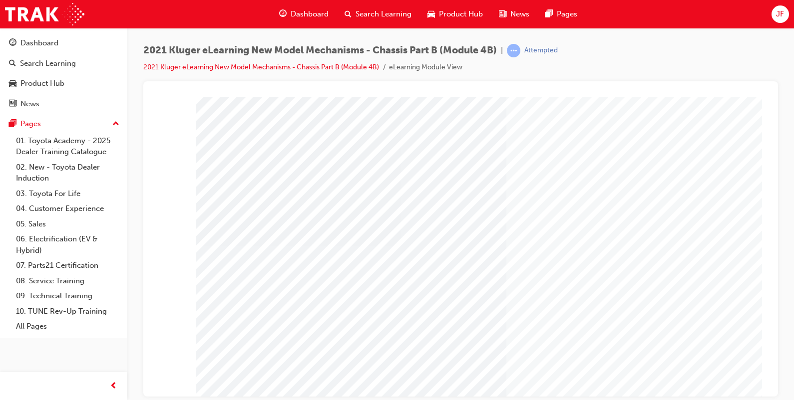
scroll to position [62, 0]
click at [779, 8] on span "JF" at bounding box center [780, 13] width 8 height 11
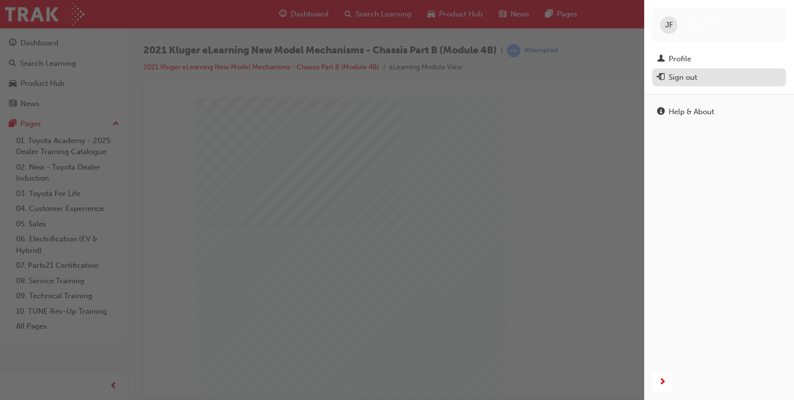
click at [681, 72] on div "Sign out" at bounding box center [683, 77] width 28 height 11
